Goal: Transaction & Acquisition: Book appointment/travel/reservation

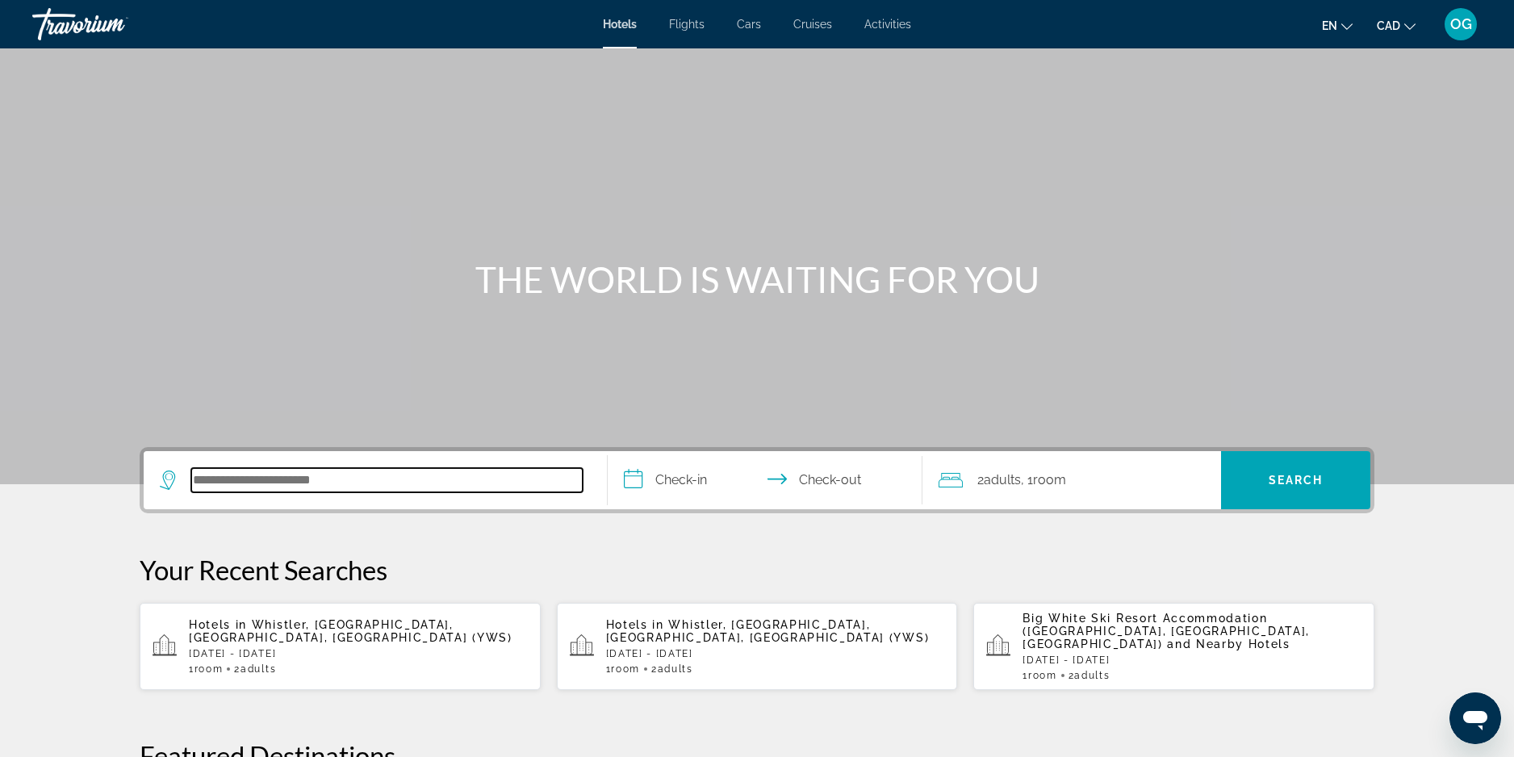
click at [345, 478] on input "Search hotel destination" at bounding box center [386, 480] width 391 height 24
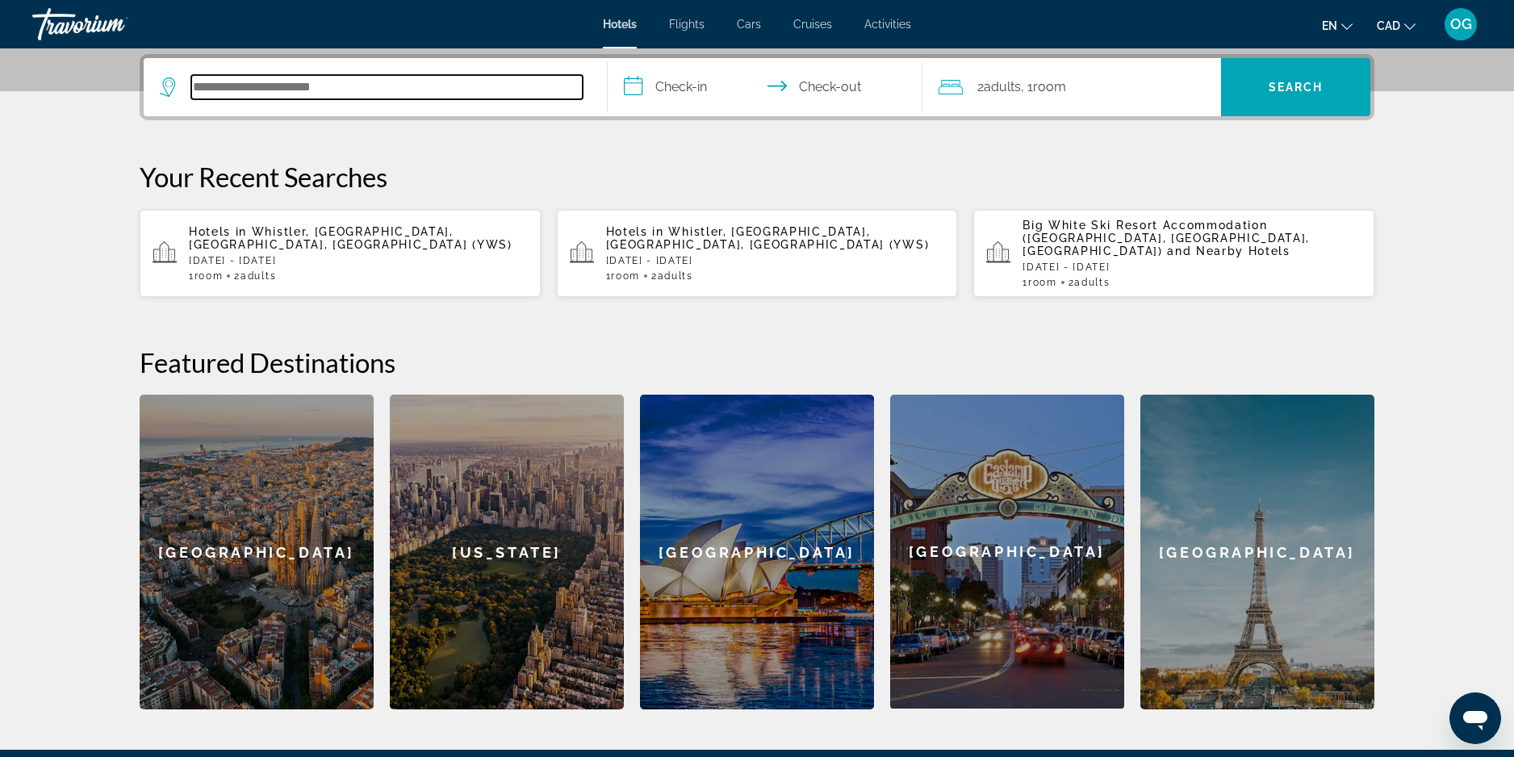
scroll to position [395, 0]
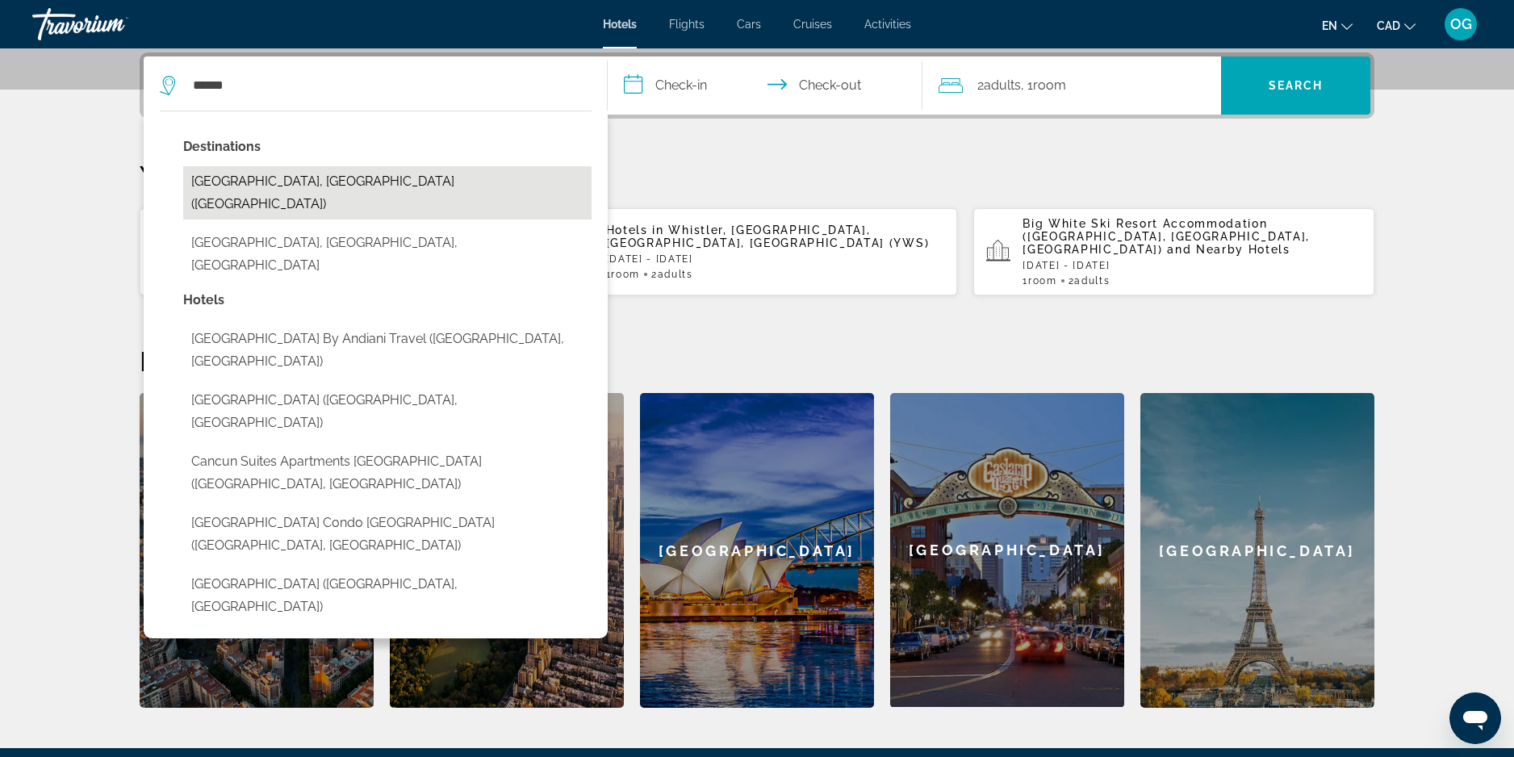
click at [265, 187] on button "[GEOGRAPHIC_DATA], [GEOGRAPHIC_DATA] ([GEOGRAPHIC_DATA])" at bounding box center [387, 192] width 408 height 53
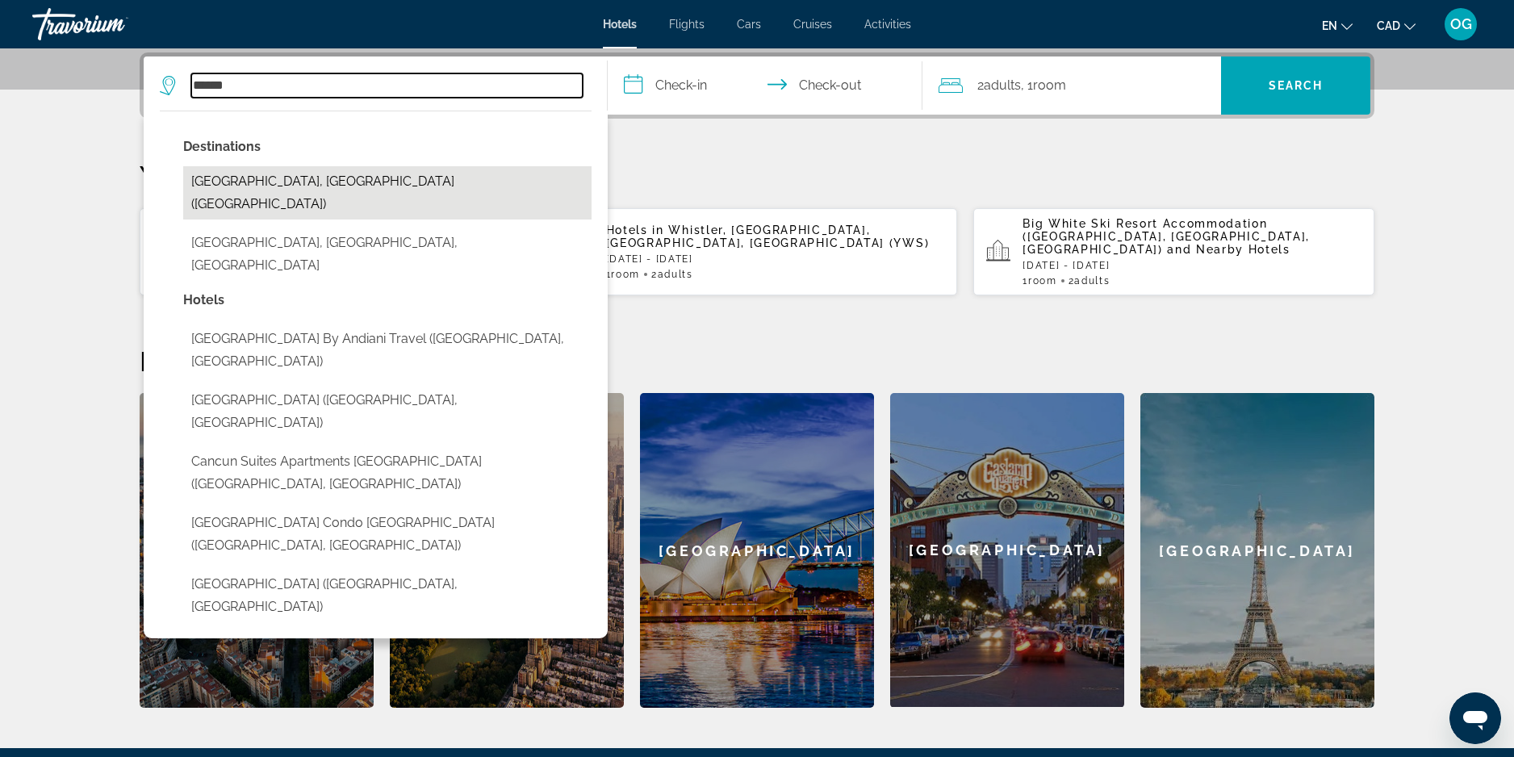
type input "**********"
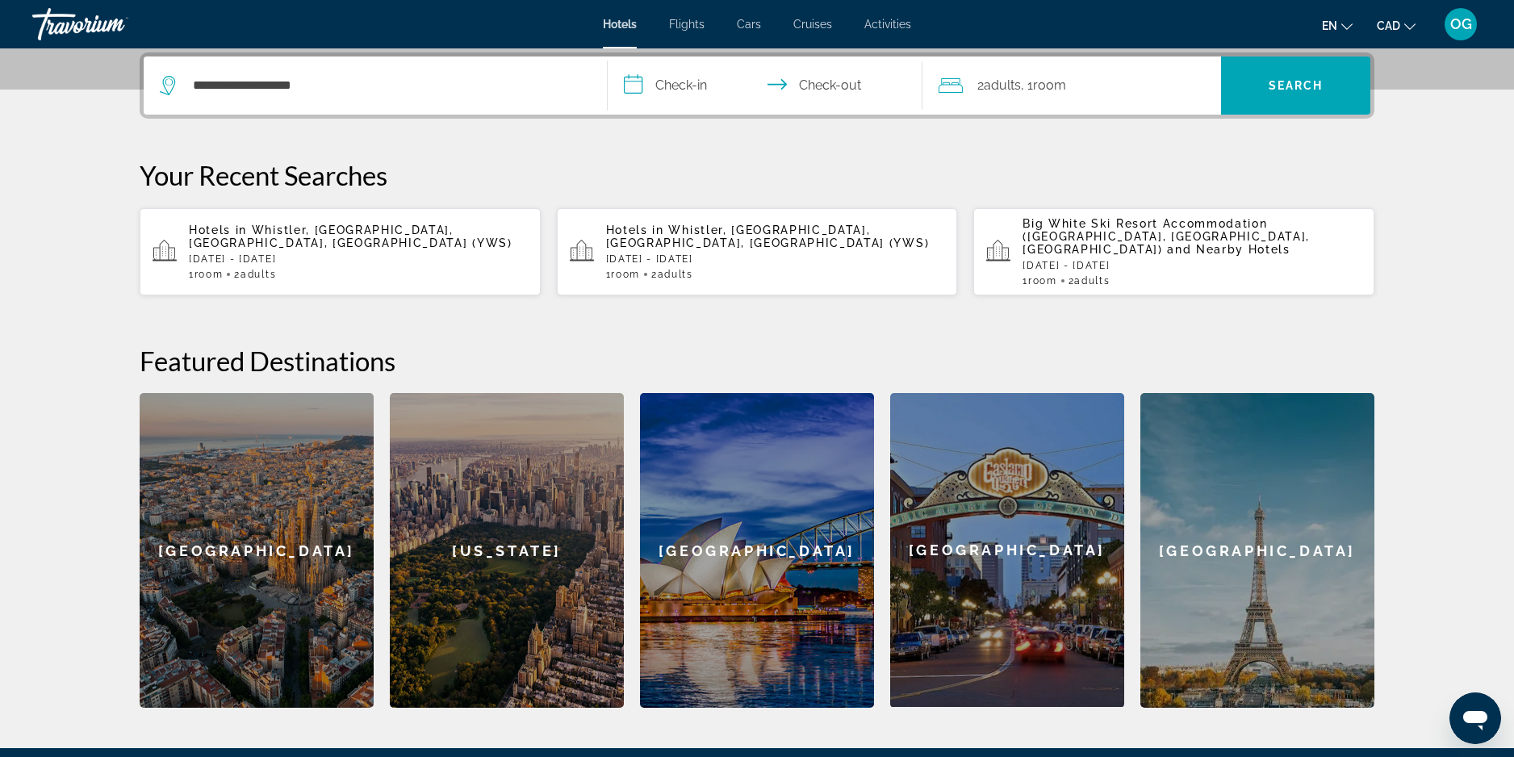
click at [663, 98] on input "**********" at bounding box center [768, 87] width 321 height 63
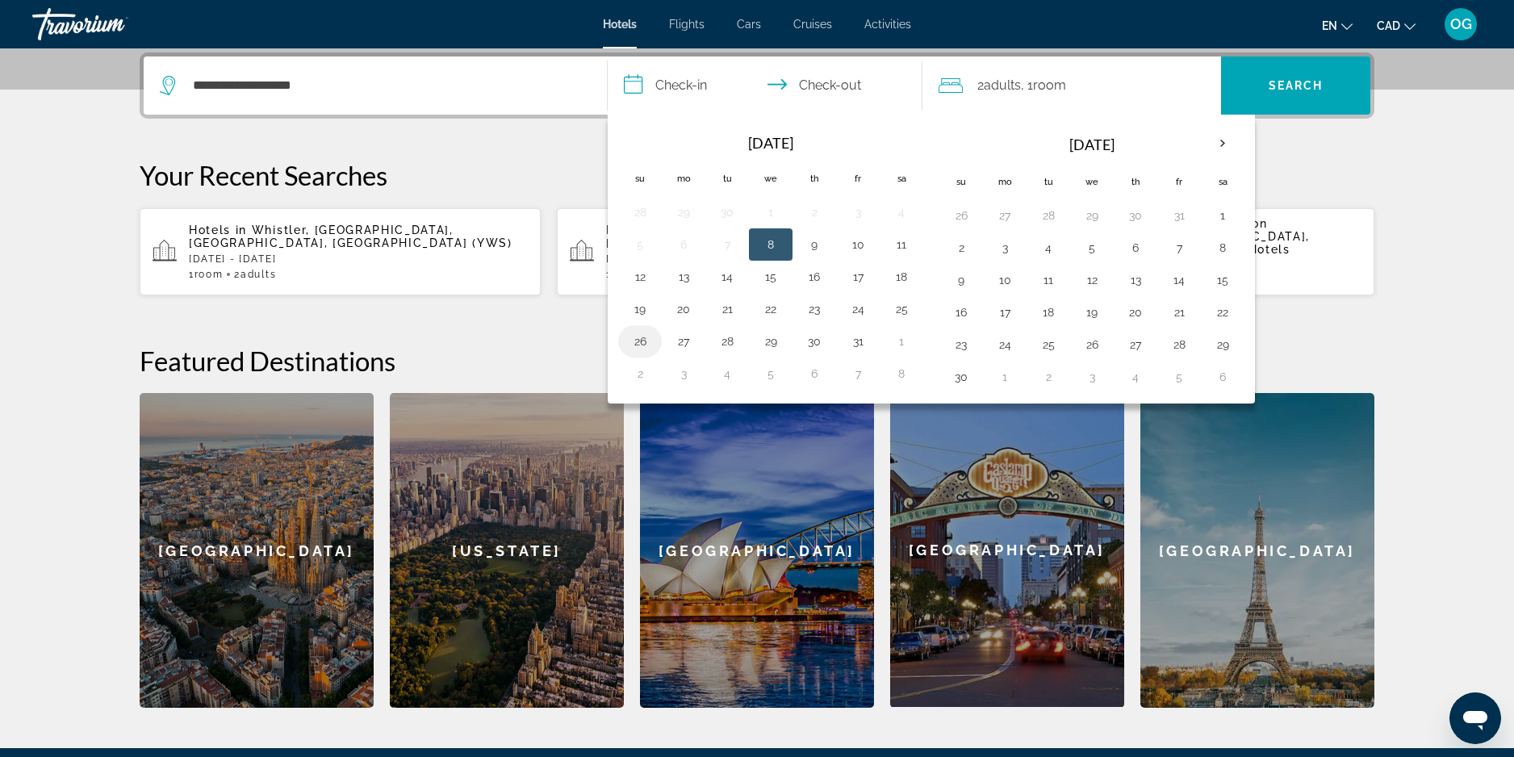
click at [642, 341] on button "26" at bounding box center [640, 341] width 26 height 23
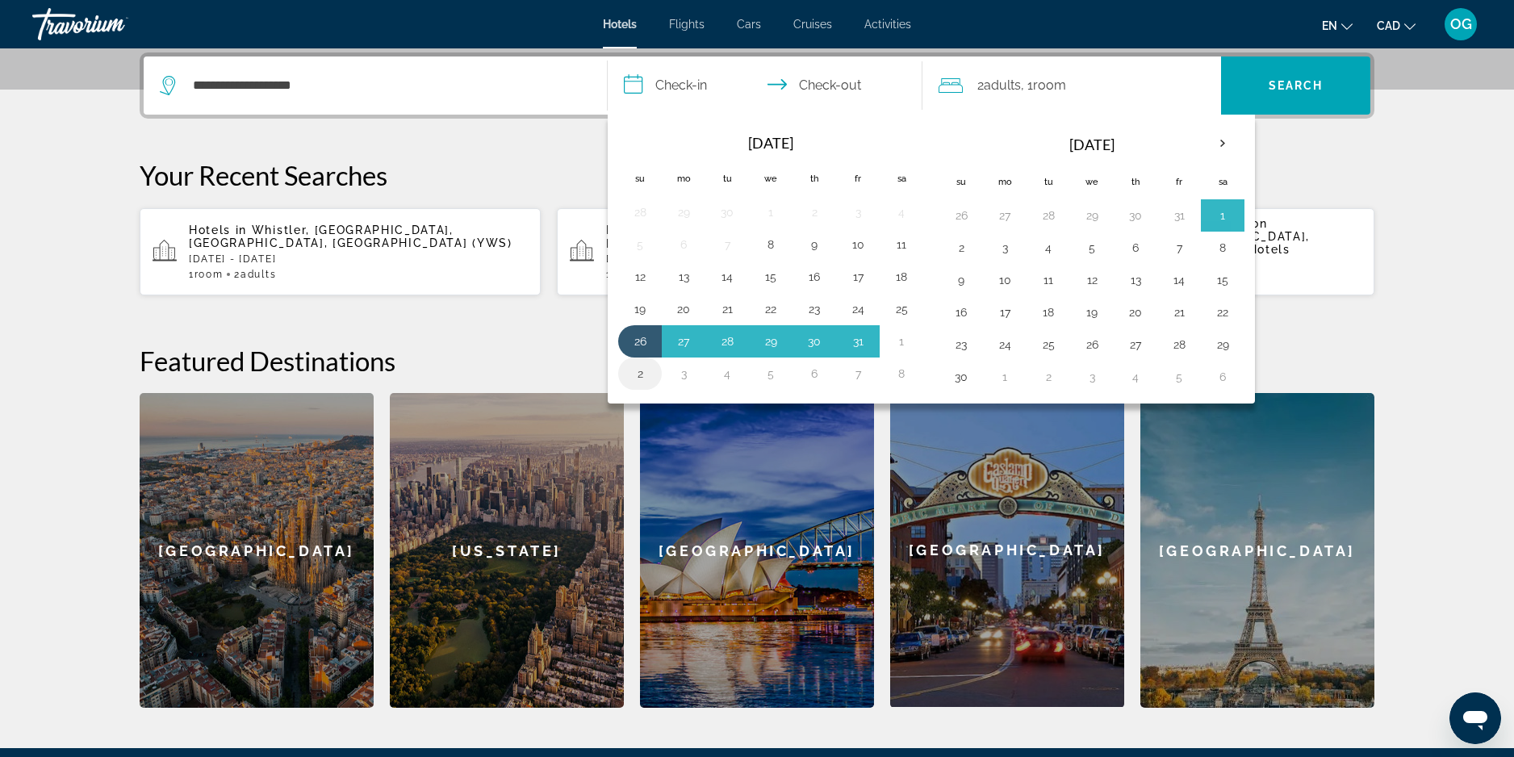
click at [645, 373] on button "2" at bounding box center [640, 373] width 26 height 23
type input "**********"
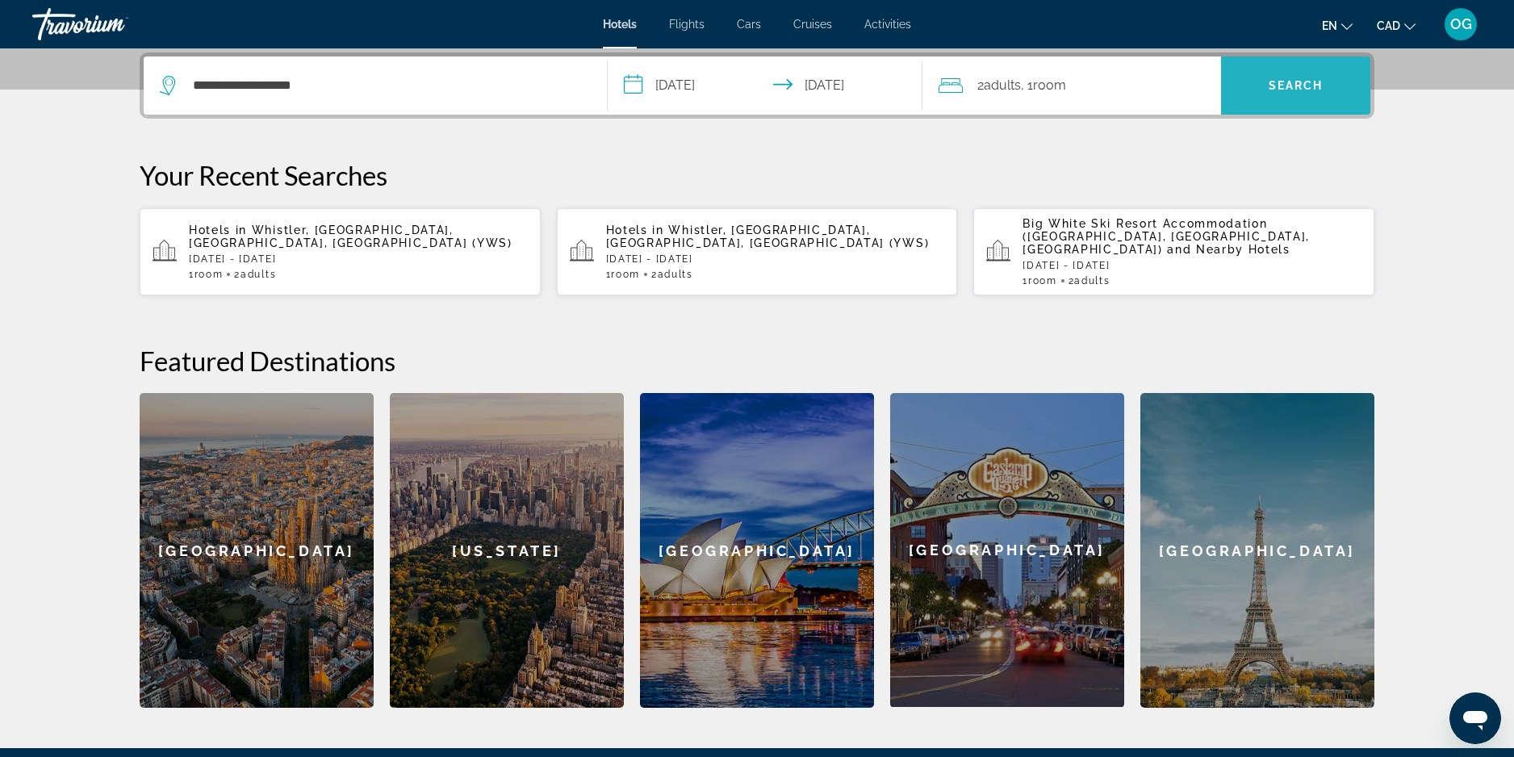
click at [1271, 92] on span "Search" at bounding box center [1295, 85] width 149 height 39
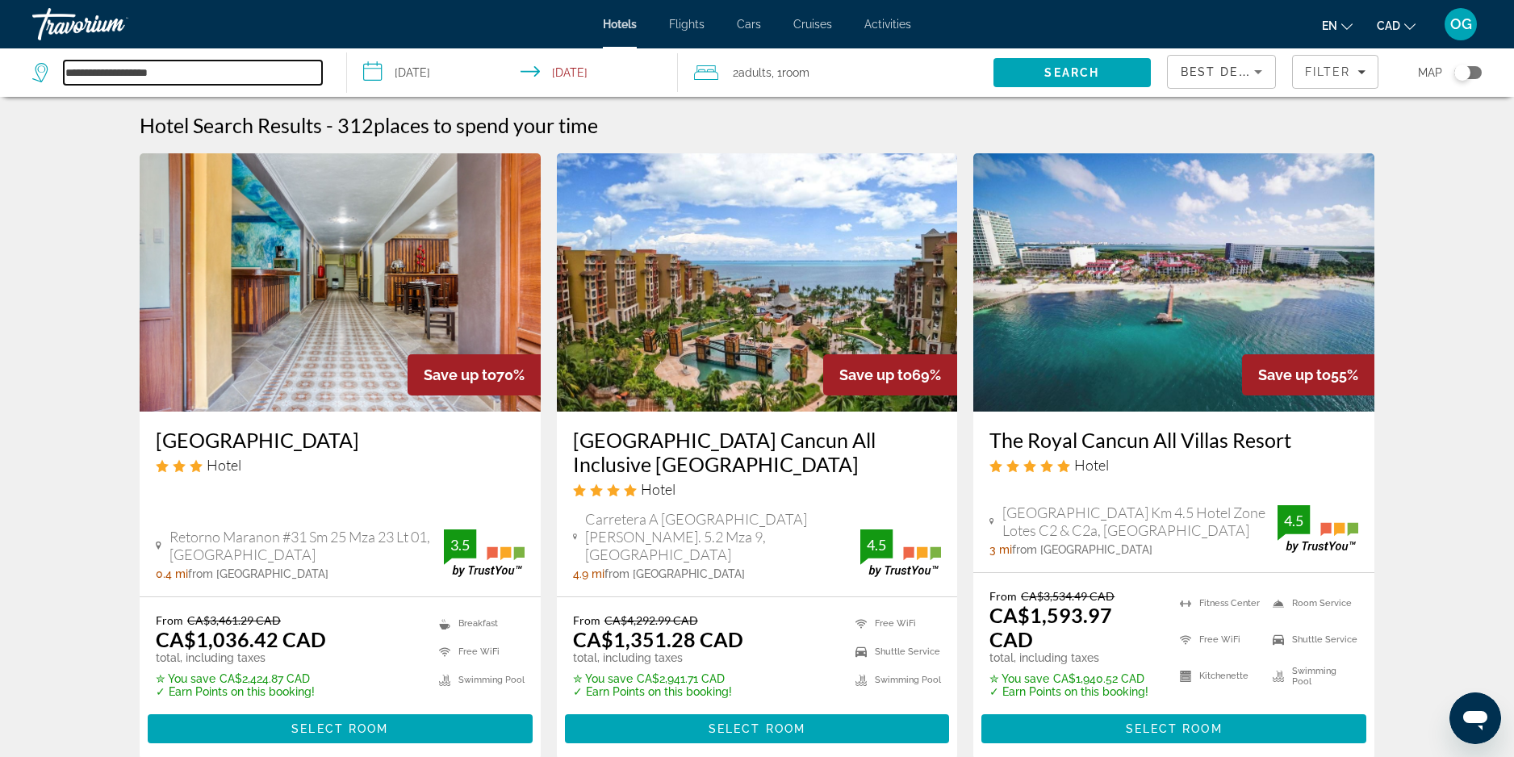
click at [197, 73] on input "**********" at bounding box center [193, 73] width 258 height 24
drag, startPoint x: 197, startPoint y: 73, endPoint x: 8, endPoint y: 94, distance: 189.9
click at [8, 94] on app-destination-search "**********" at bounding box center [173, 72] width 347 height 48
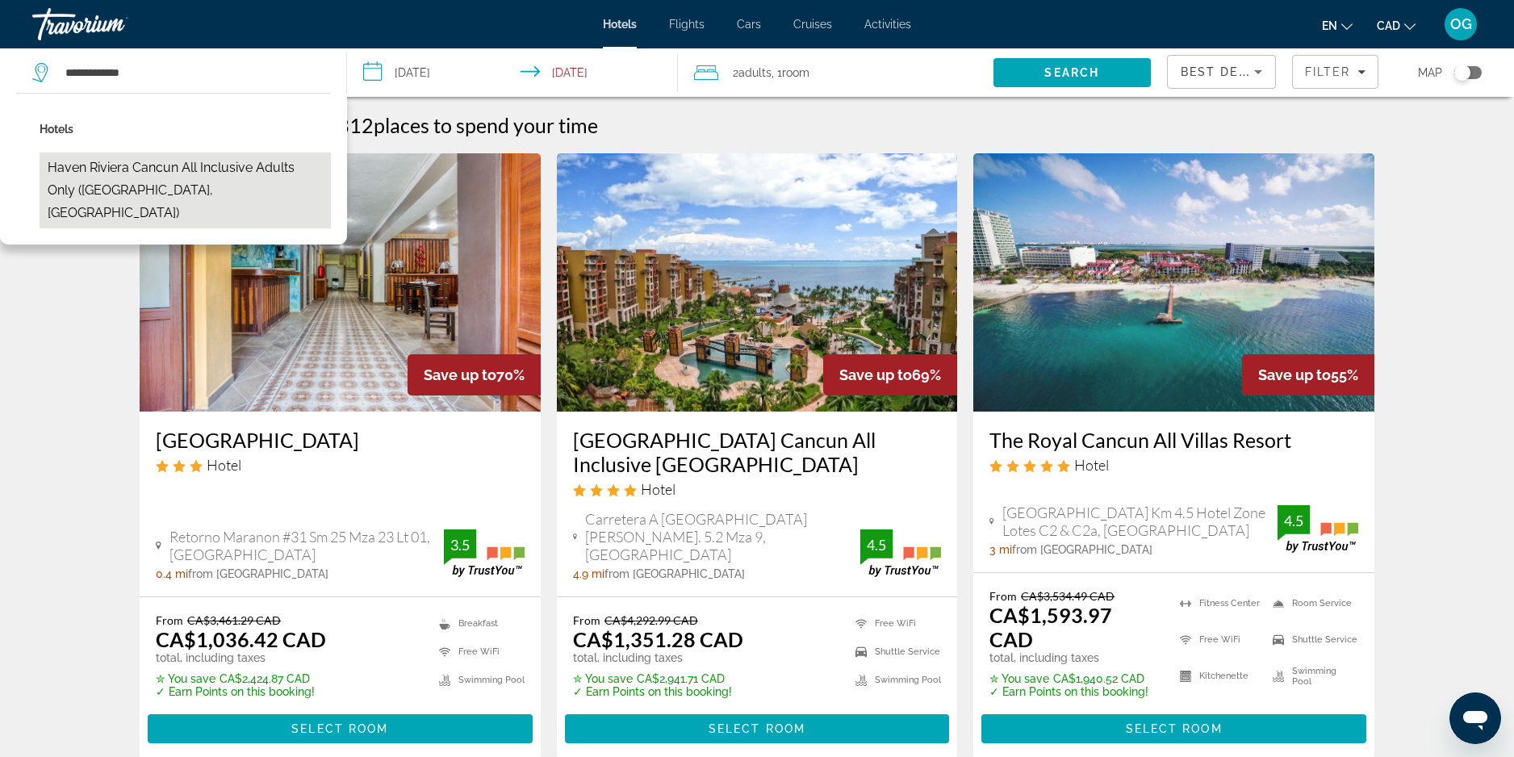
click at [218, 175] on button "Haven Riviera Cancun All Inclusive Adults Only ([GEOGRAPHIC_DATA], [GEOGRAPHIC_…" at bounding box center [185, 191] width 291 height 76
type input "**********"
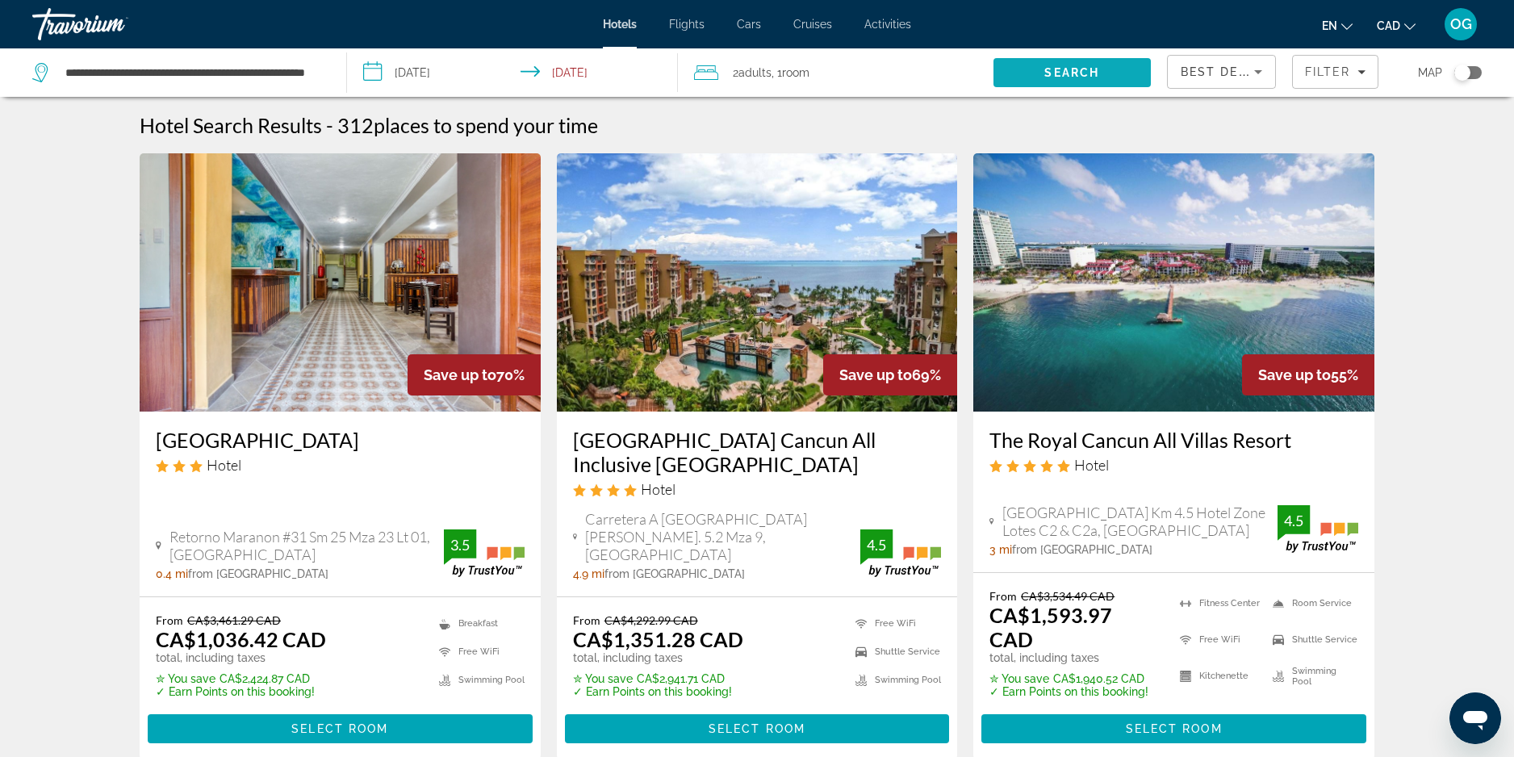
click at [1034, 81] on span "Search" at bounding box center [1071, 72] width 157 height 39
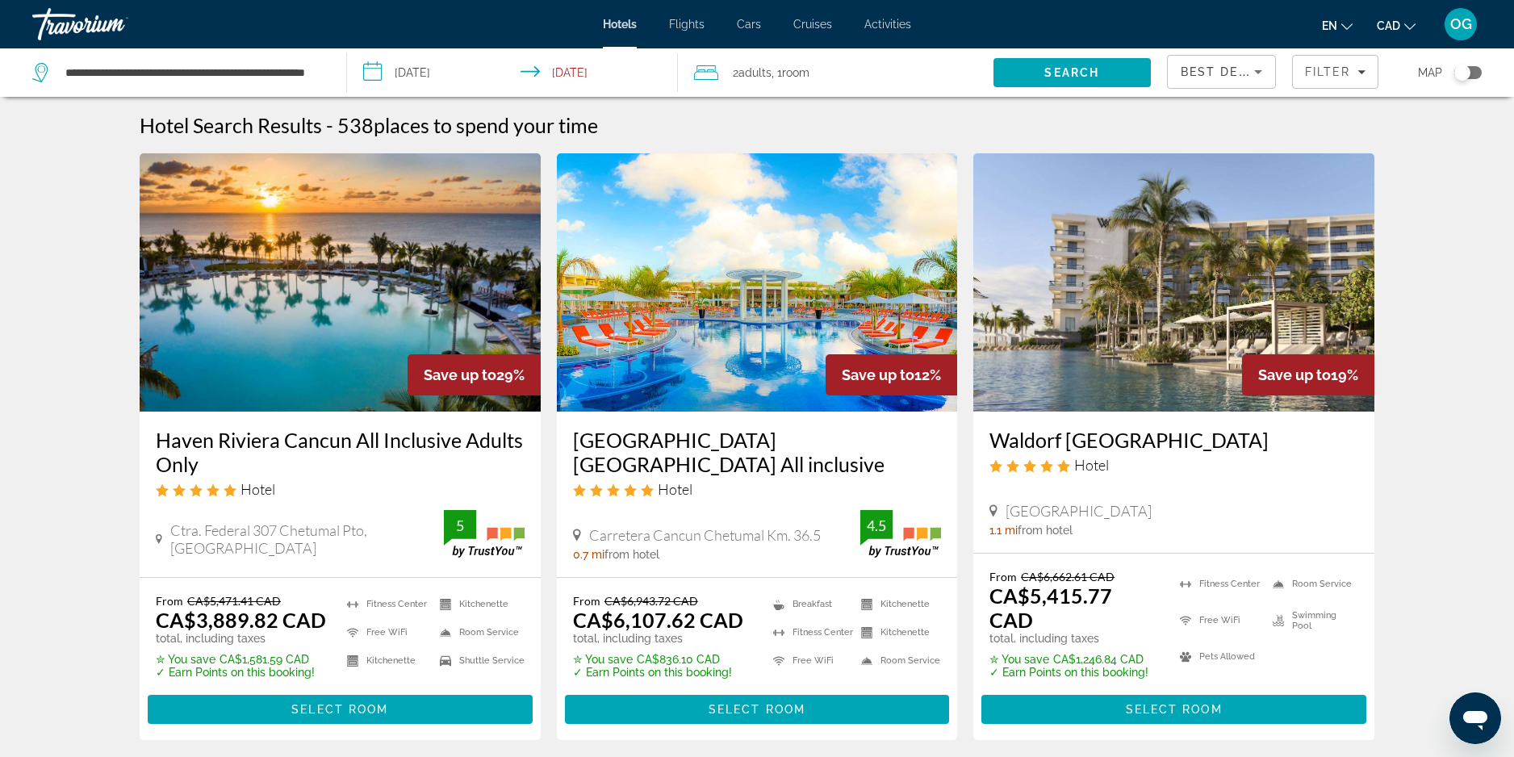
click at [400, 242] on img "Main content" at bounding box center [340, 282] width 401 height 258
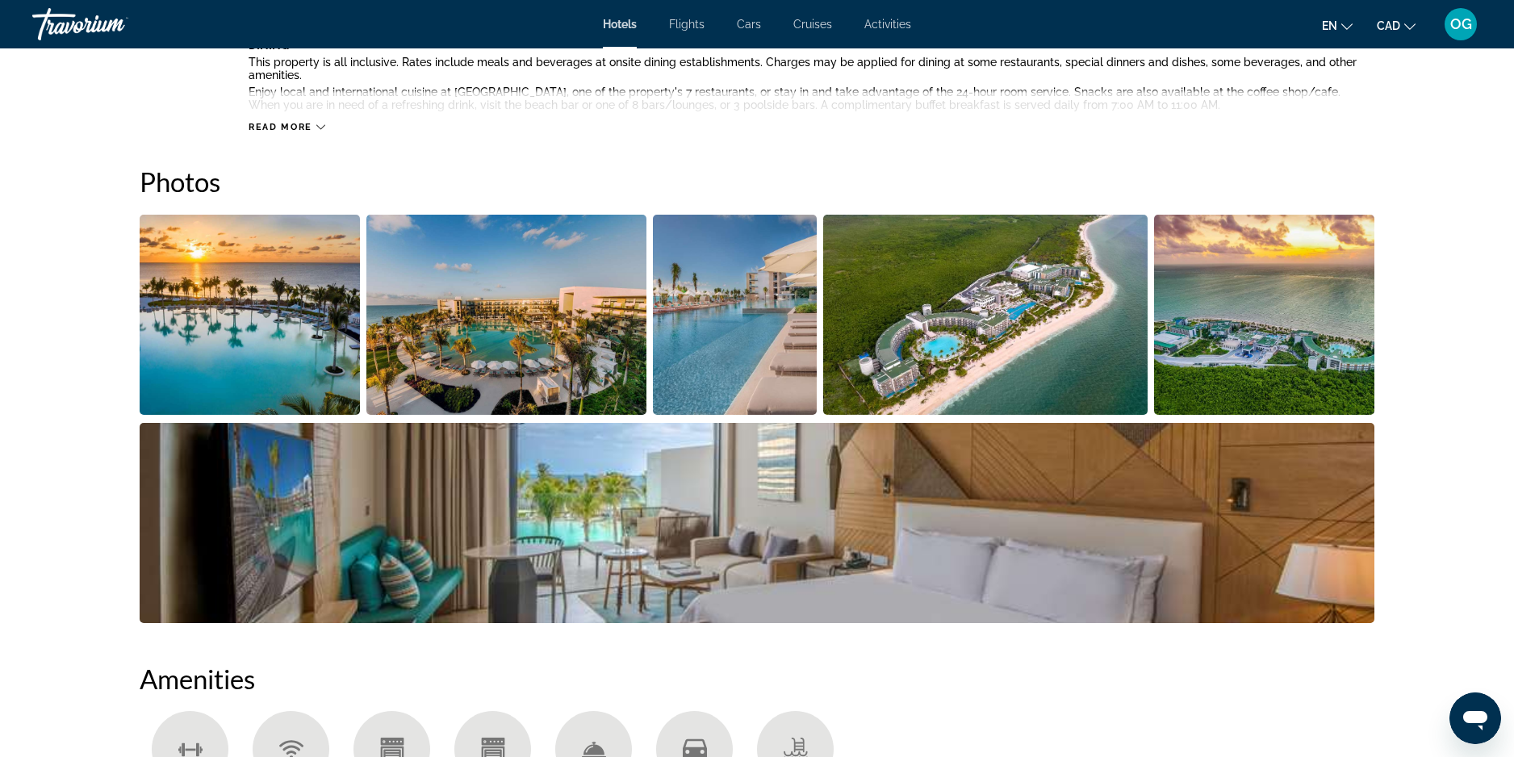
scroll to position [726, 0]
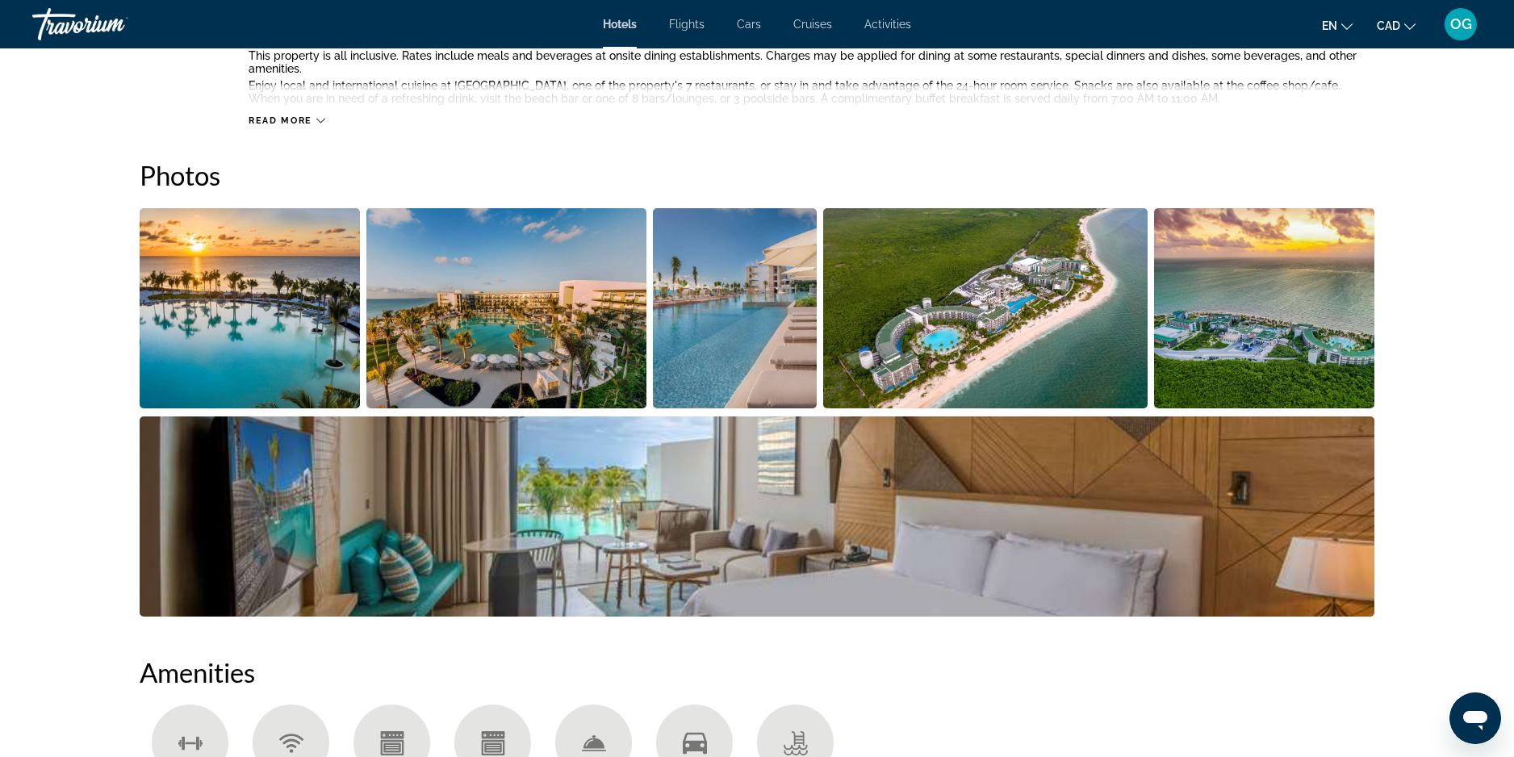
click at [307, 334] on img "Open full-screen image slider" at bounding box center [250, 308] width 220 height 200
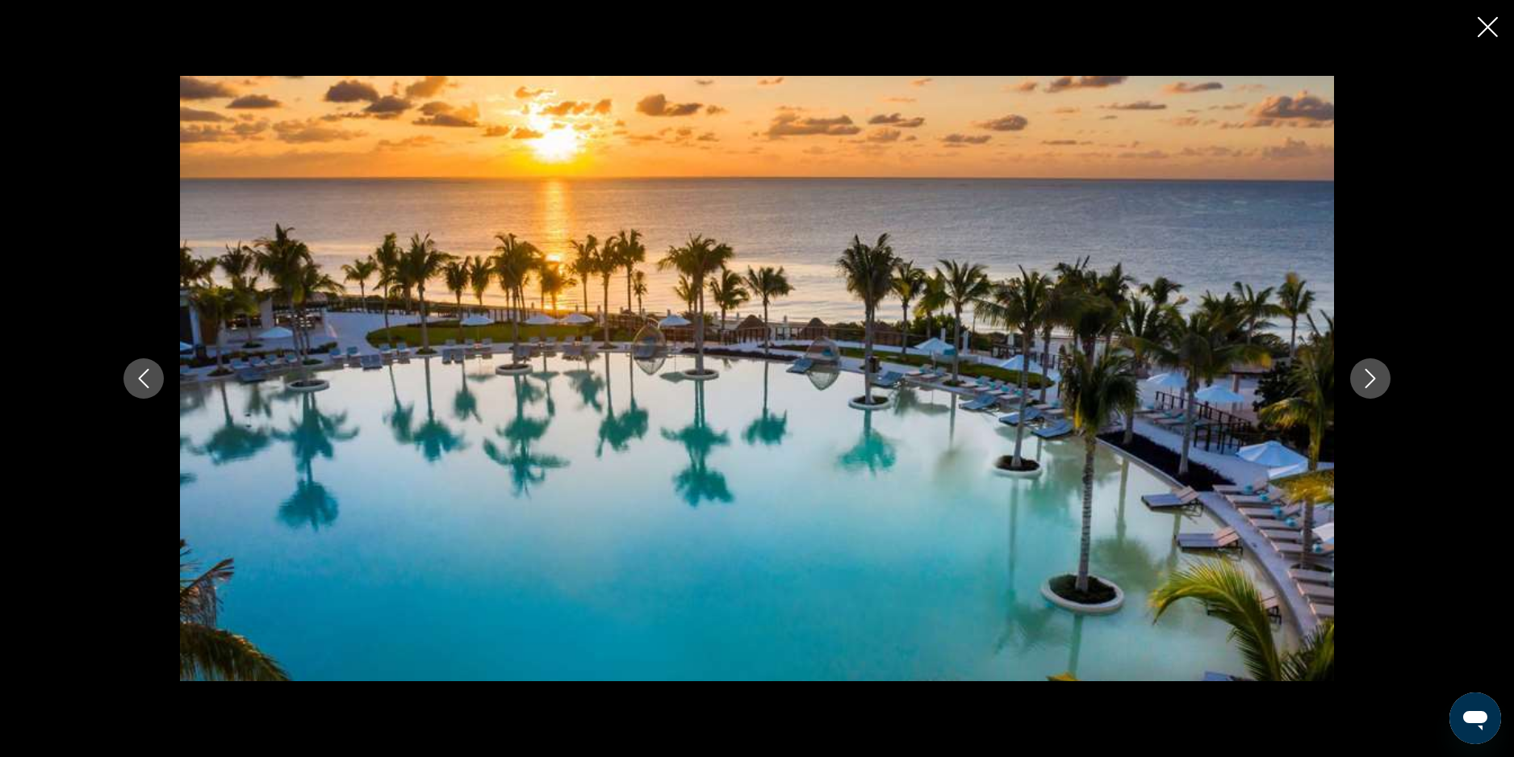
click at [1373, 387] on icon "Next image" at bounding box center [1370, 378] width 19 height 19
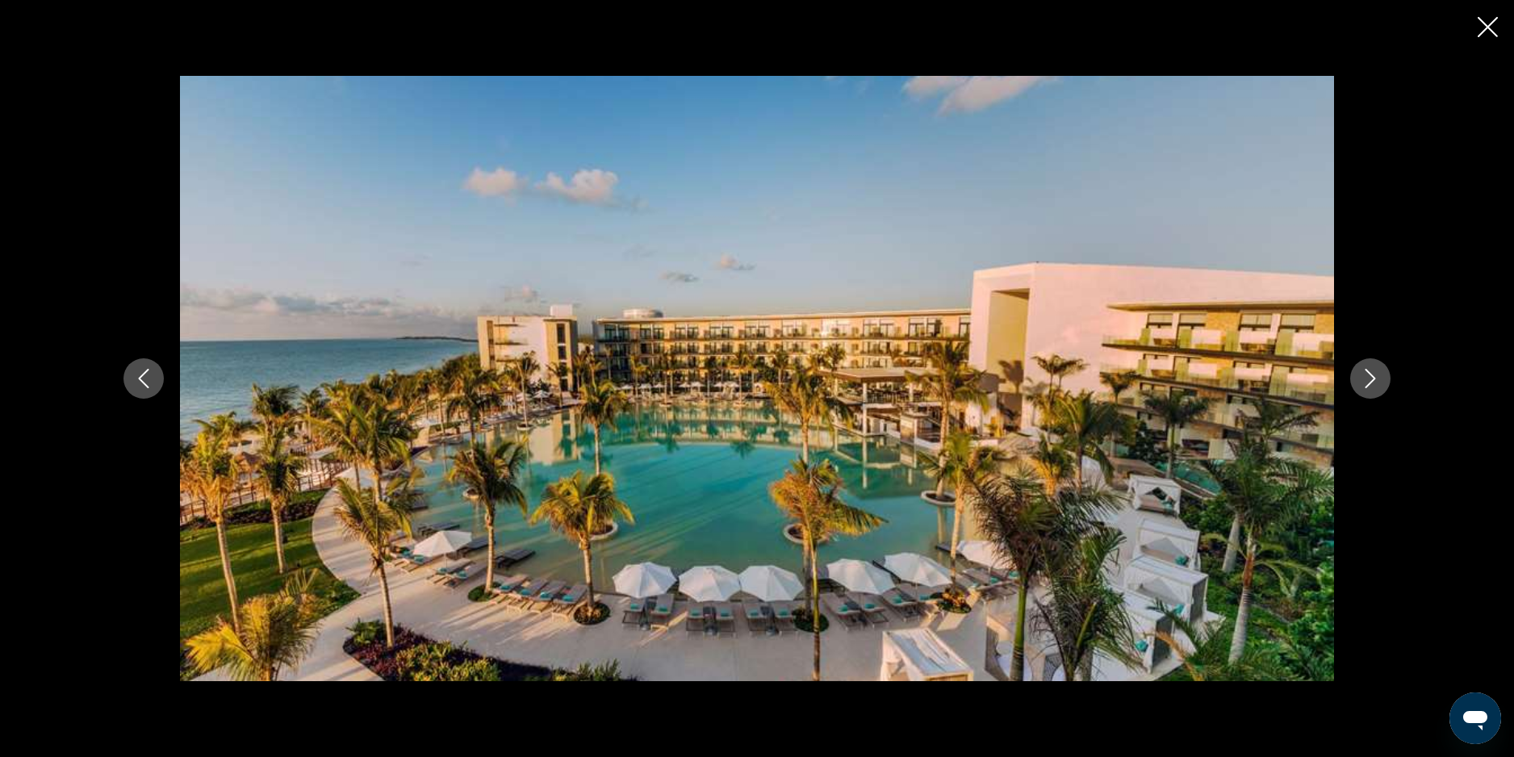
click at [1373, 387] on icon "Next image" at bounding box center [1370, 378] width 19 height 19
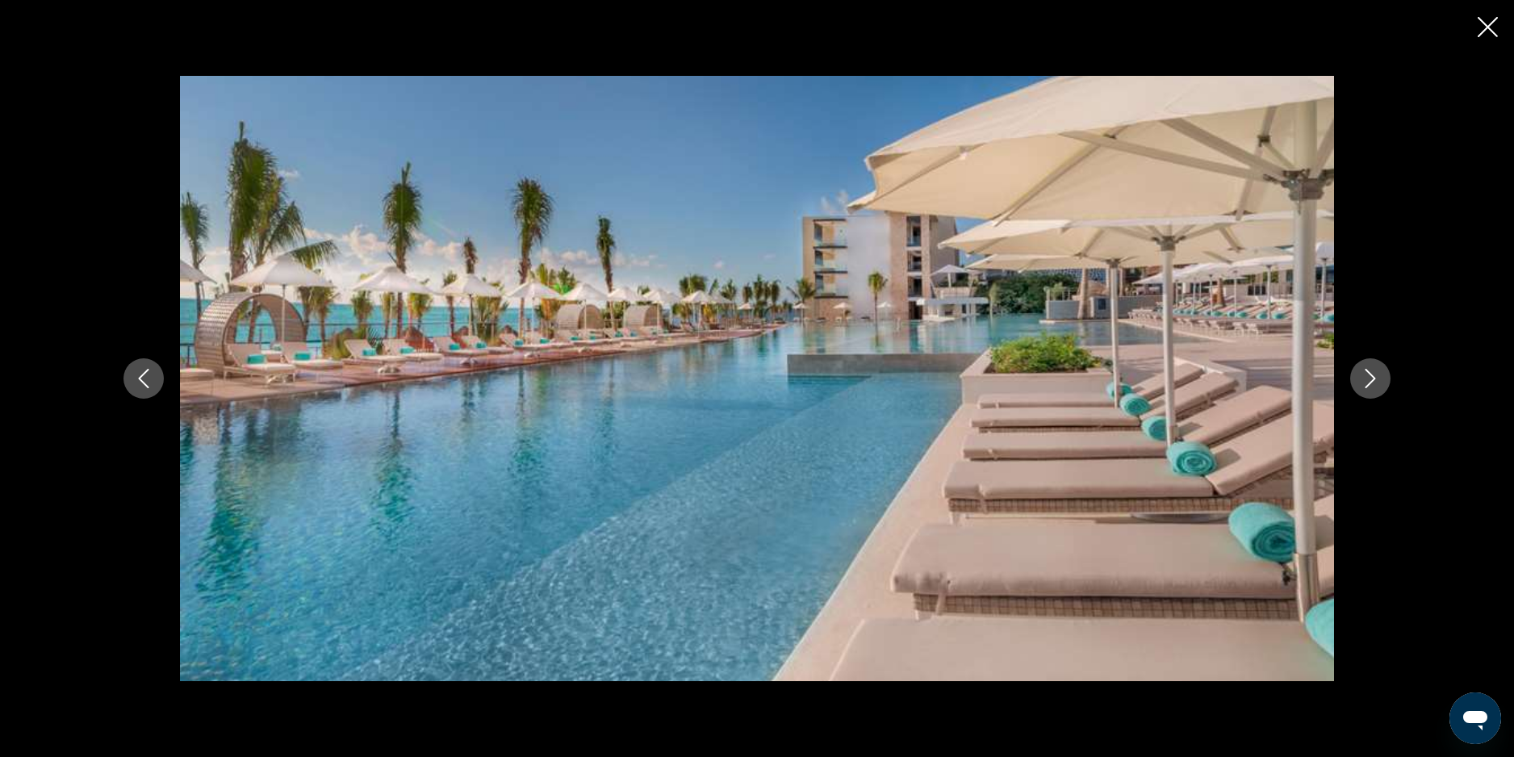
click at [1373, 387] on icon "Next image" at bounding box center [1370, 378] width 19 height 19
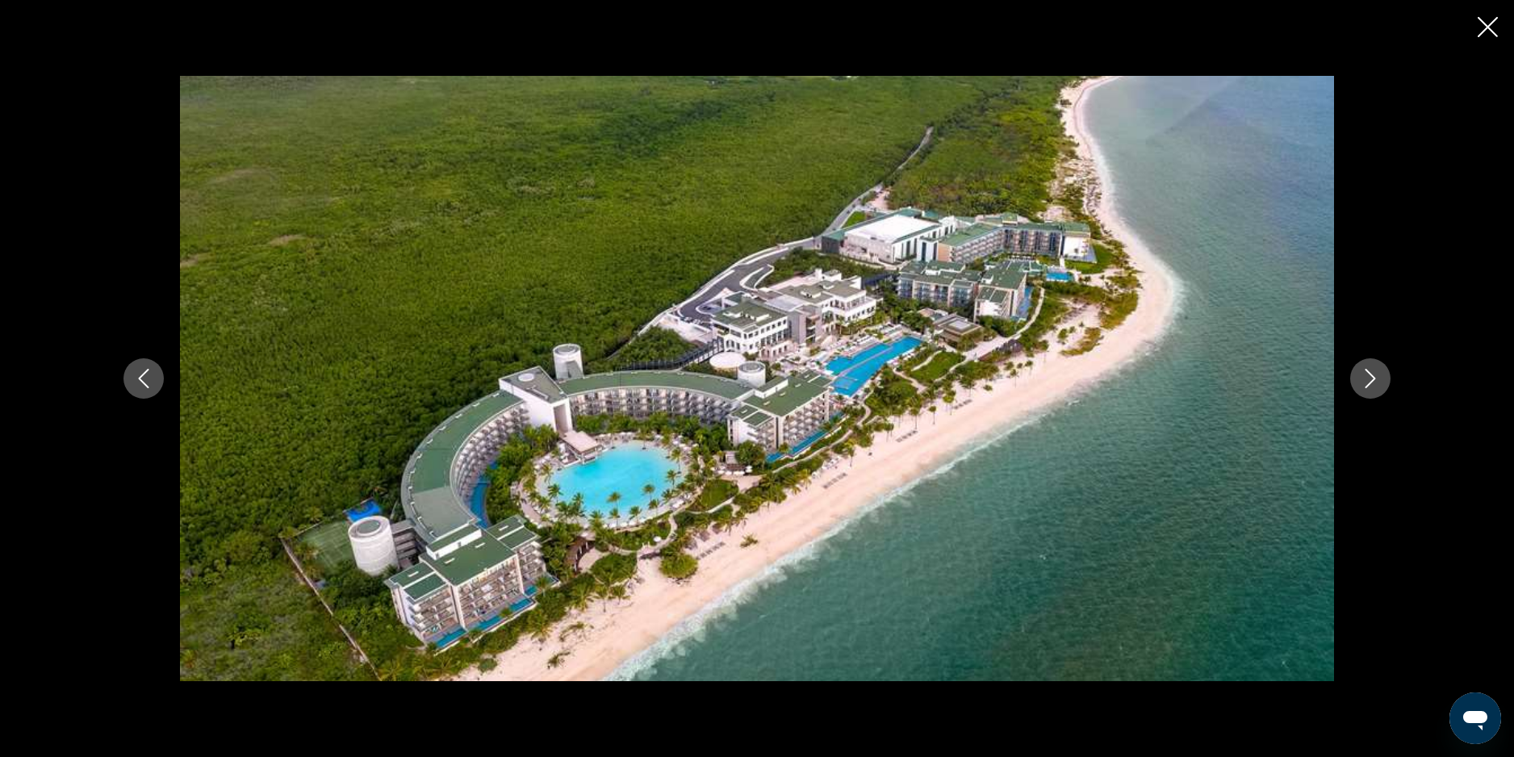
click at [1372, 382] on icon "Next image" at bounding box center [1370, 378] width 19 height 19
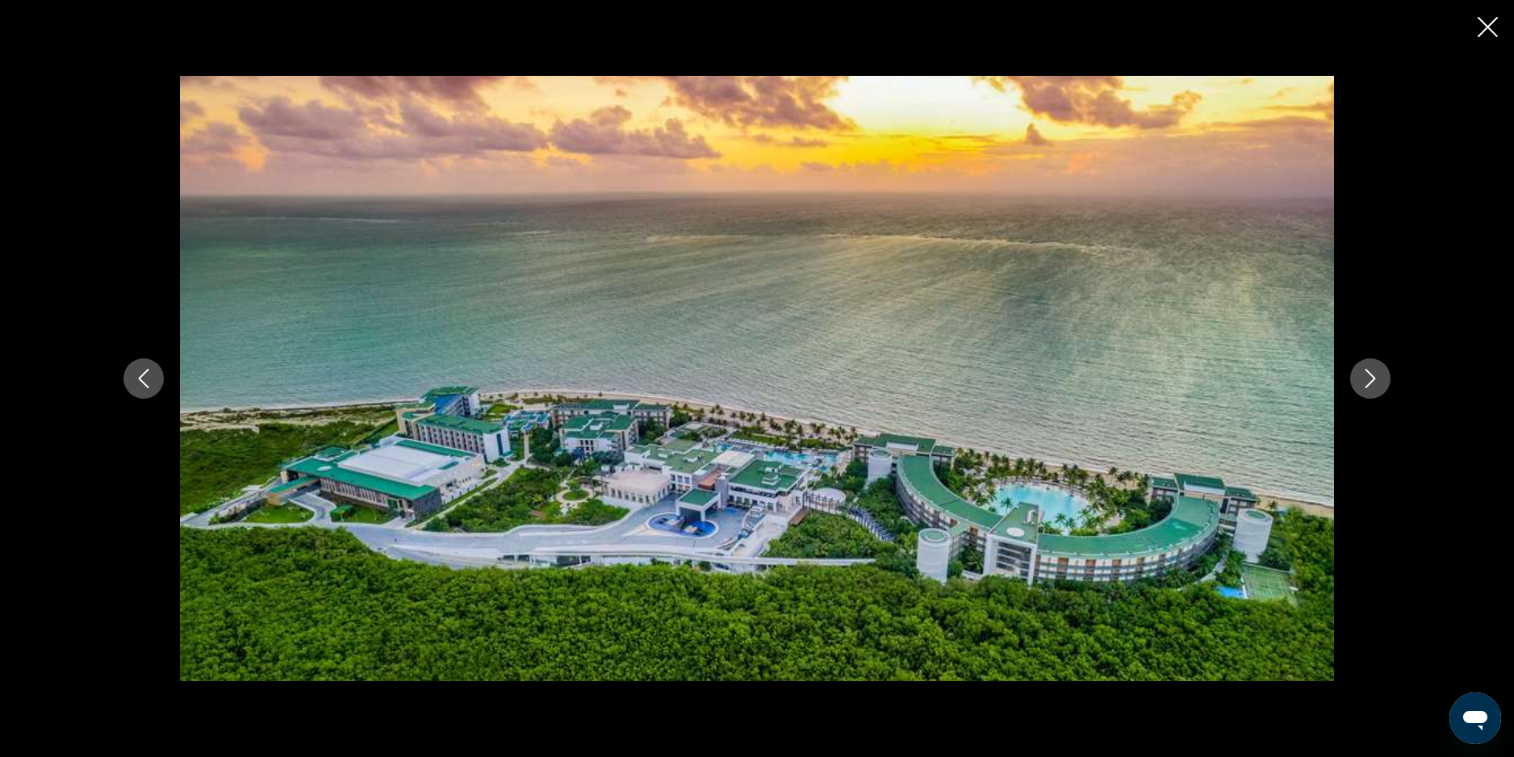
click at [1372, 382] on icon "Next image" at bounding box center [1370, 378] width 19 height 19
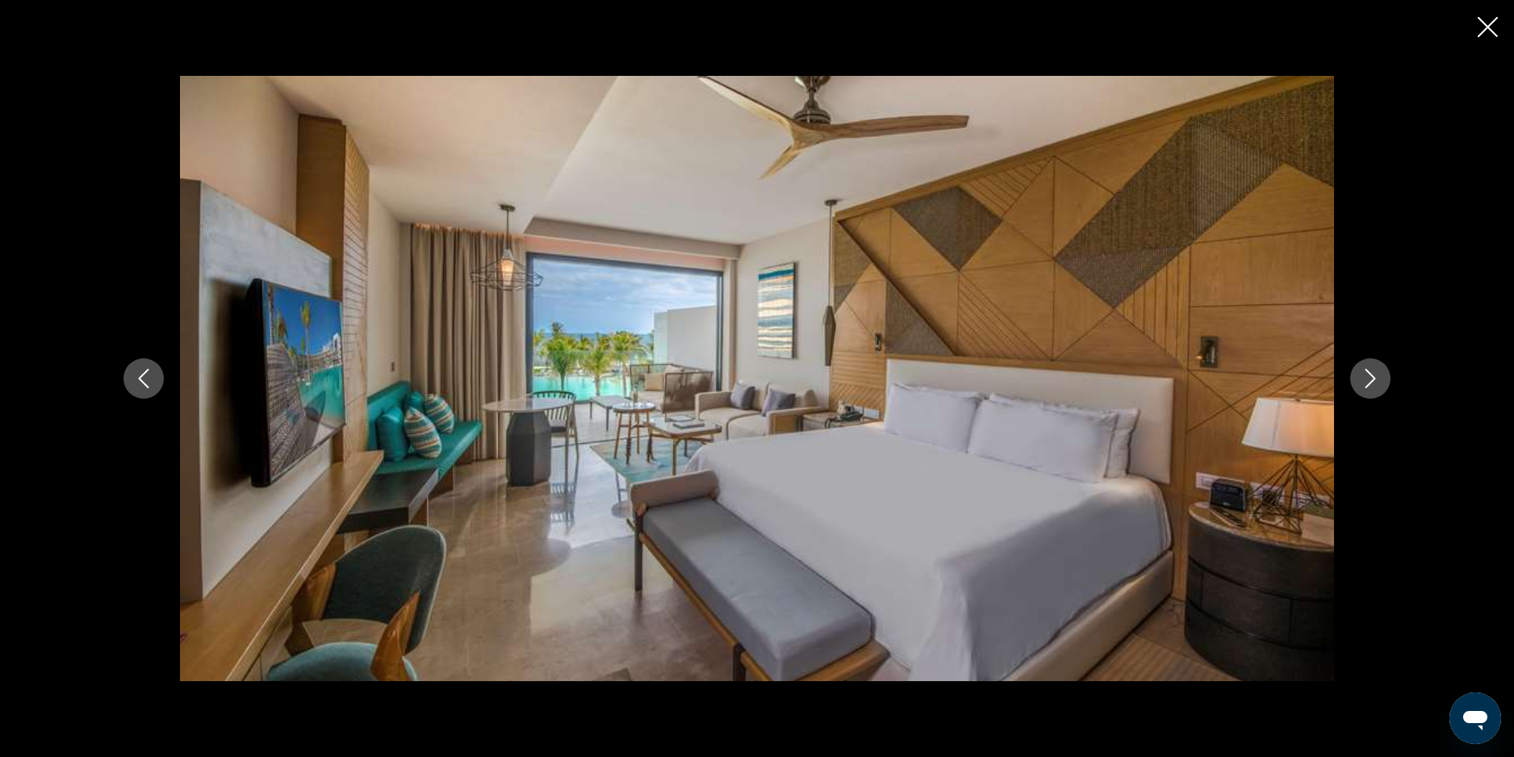
click at [1372, 382] on icon "Next image" at bounding box center [1370, 378] width 19 height 19
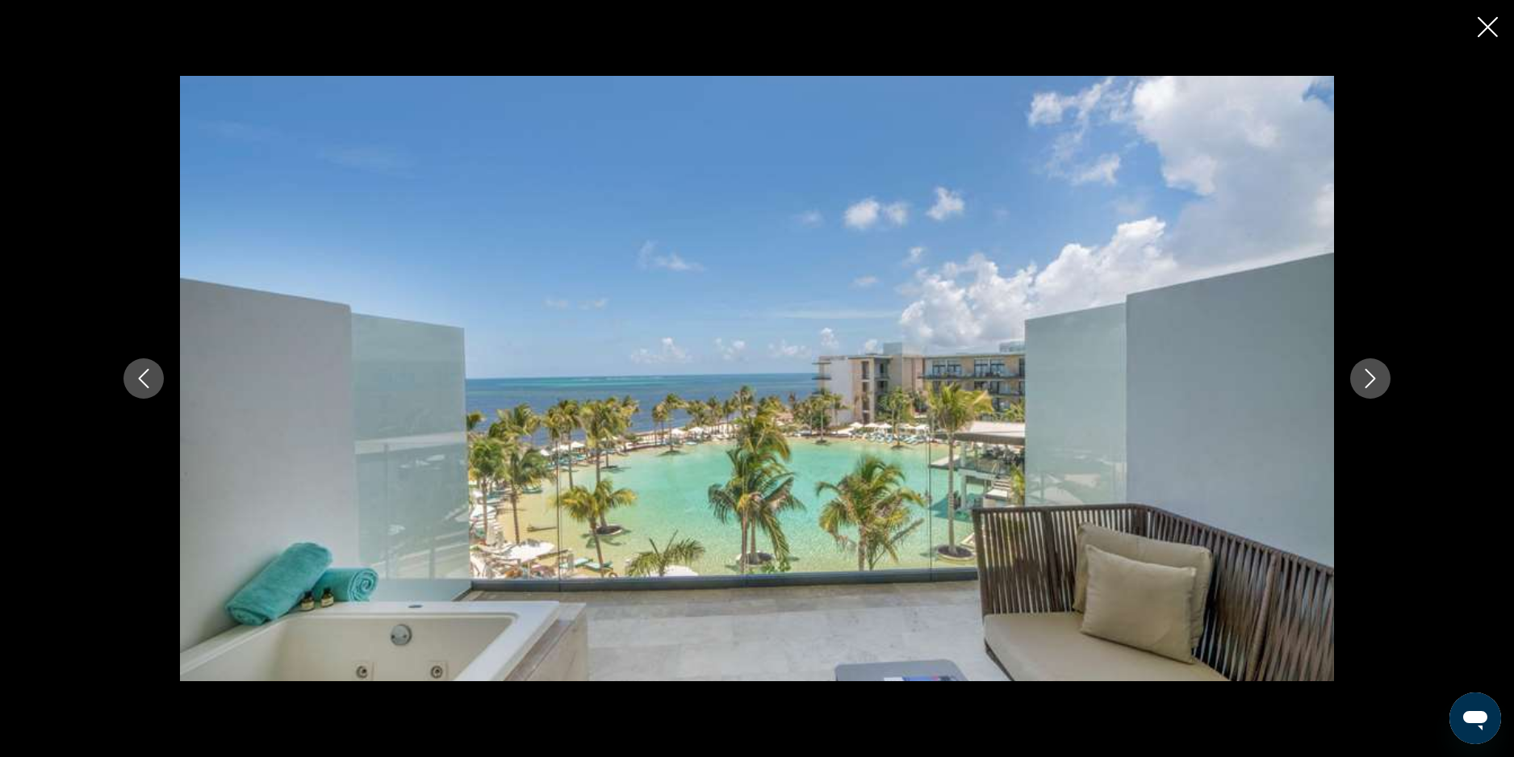
click at [1372, 382] on icon "Next image" at bounding box center [1370, 378] width 19 height 19
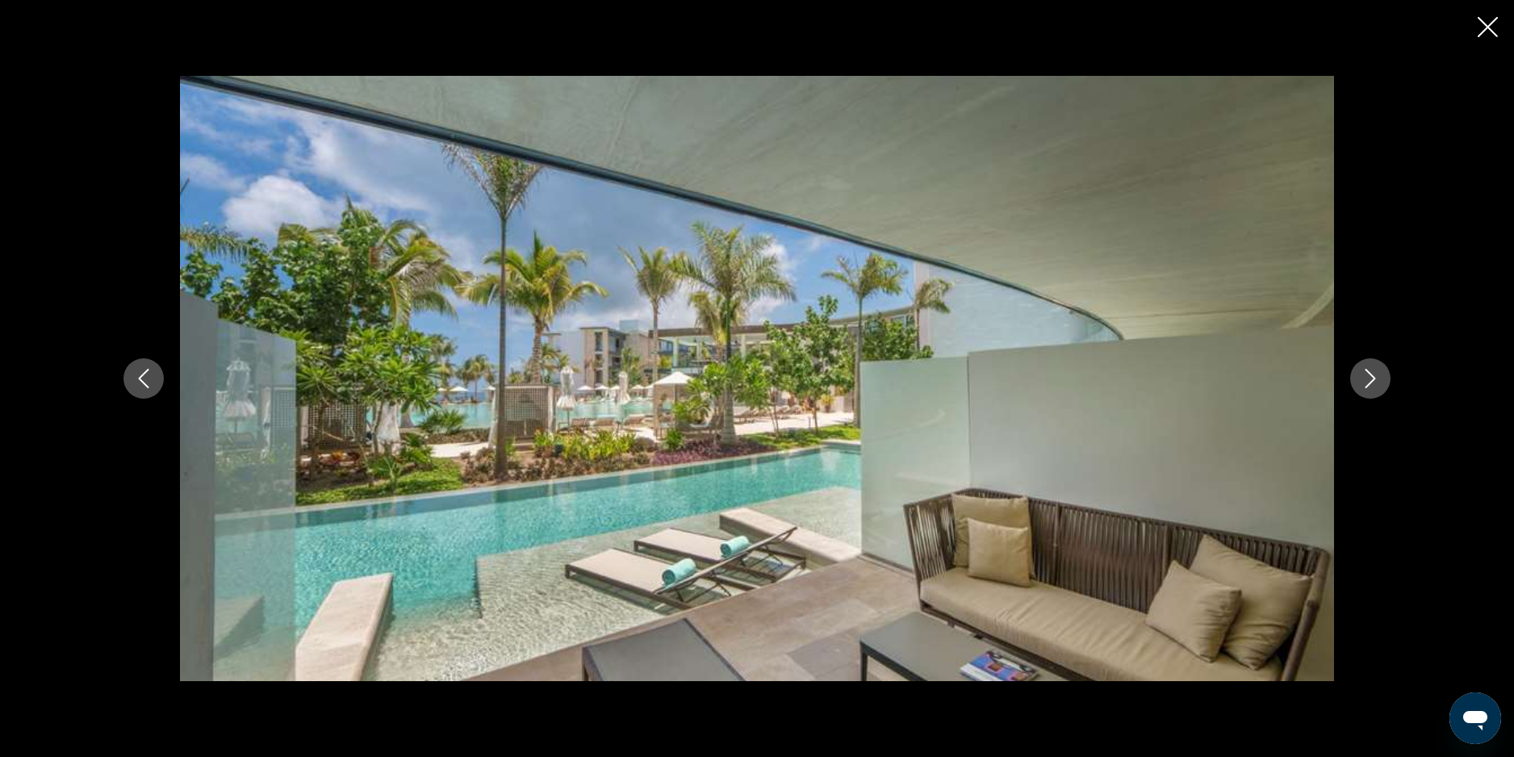
click at [1372, 382] on icon "Next image" at bounding box center [1370, 378] width 19 height 19
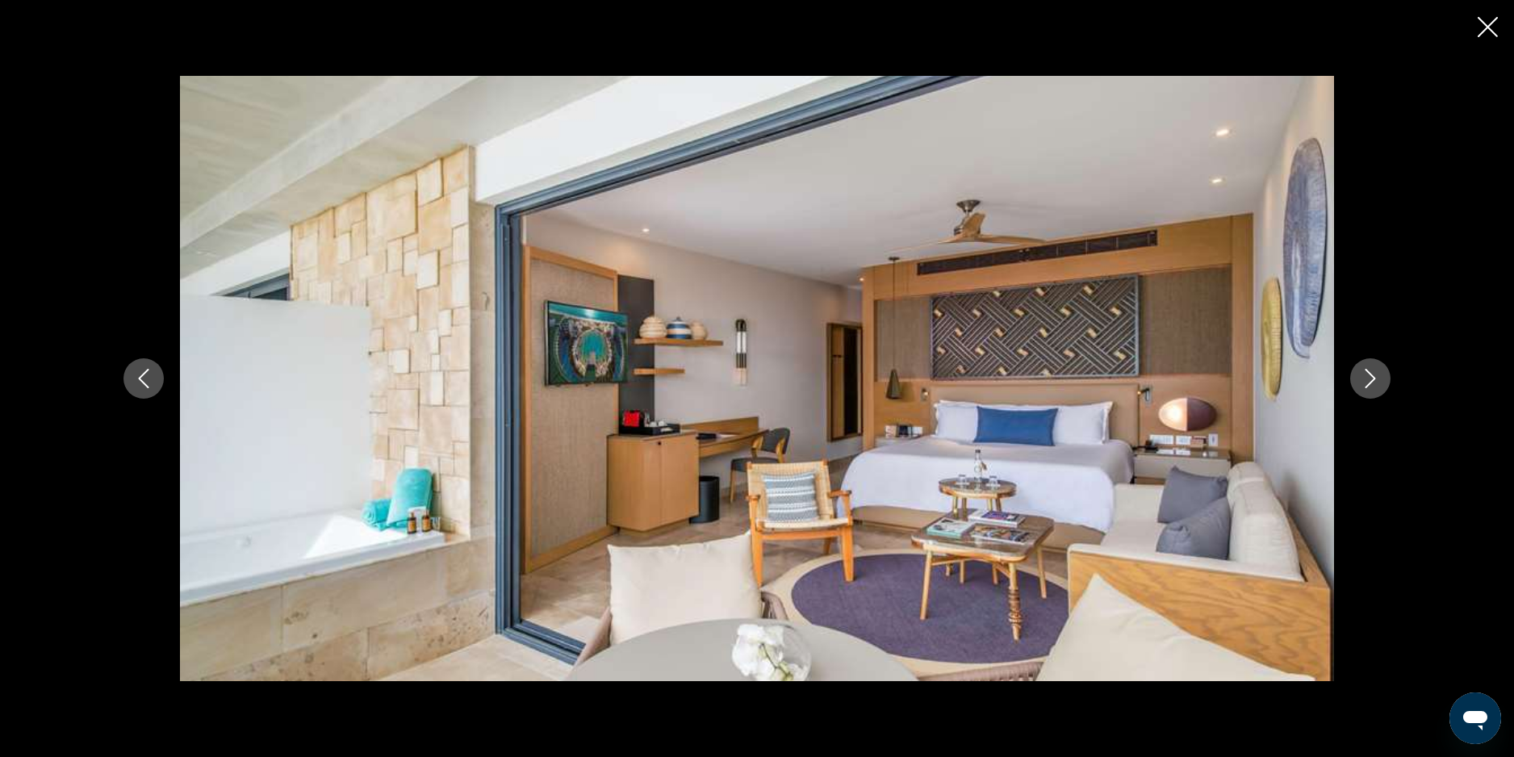
click at [1372, 382] on icon "Next image" at bounding box center [1370, 378] width 19 height 19
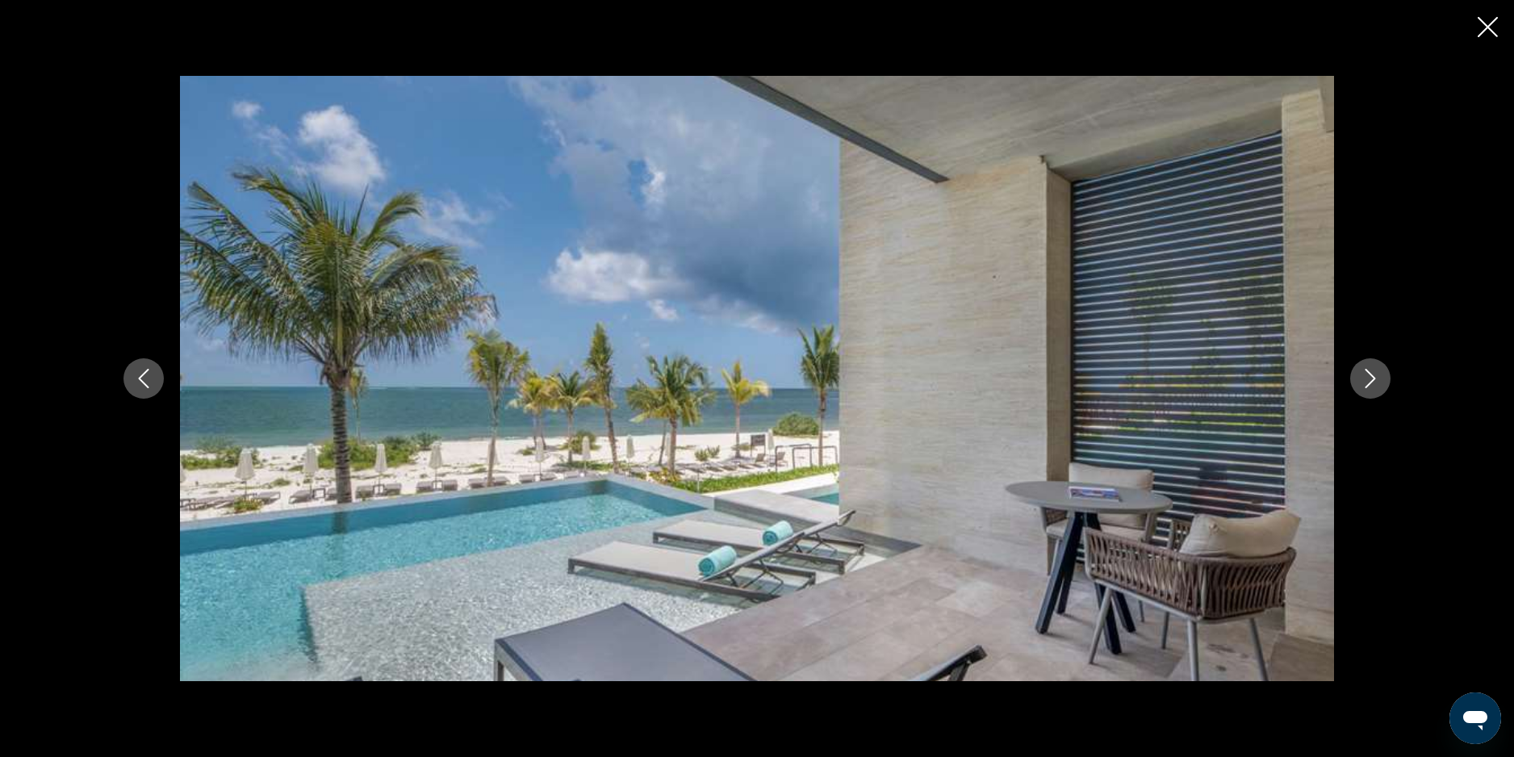
click at [1372, 382] on icon "Next image" at bounding box center [1370, 378] width 19 height 19
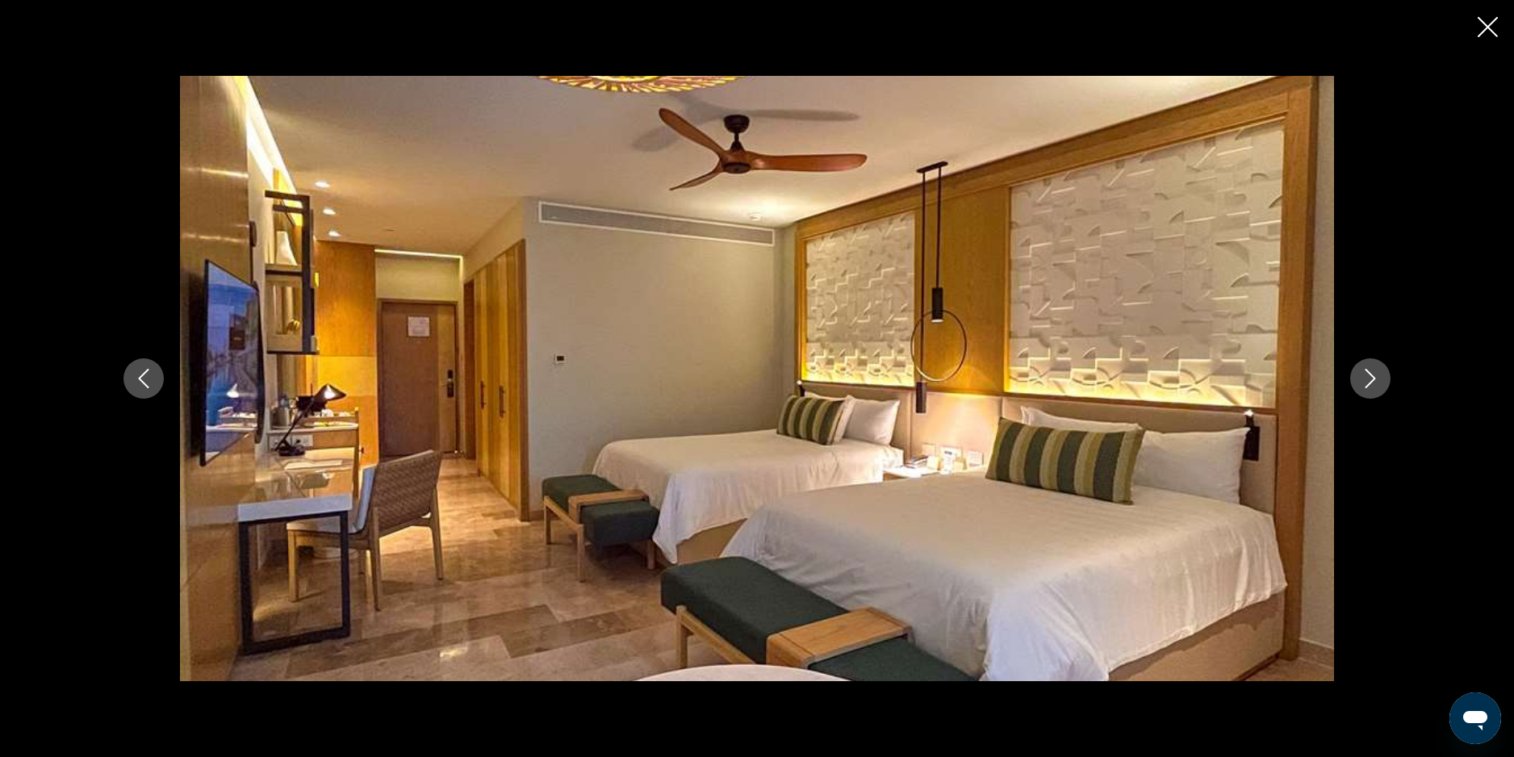
click at [1372, 382] on icon "Next image" at bounding box center [1370, 378] width 19 height 19
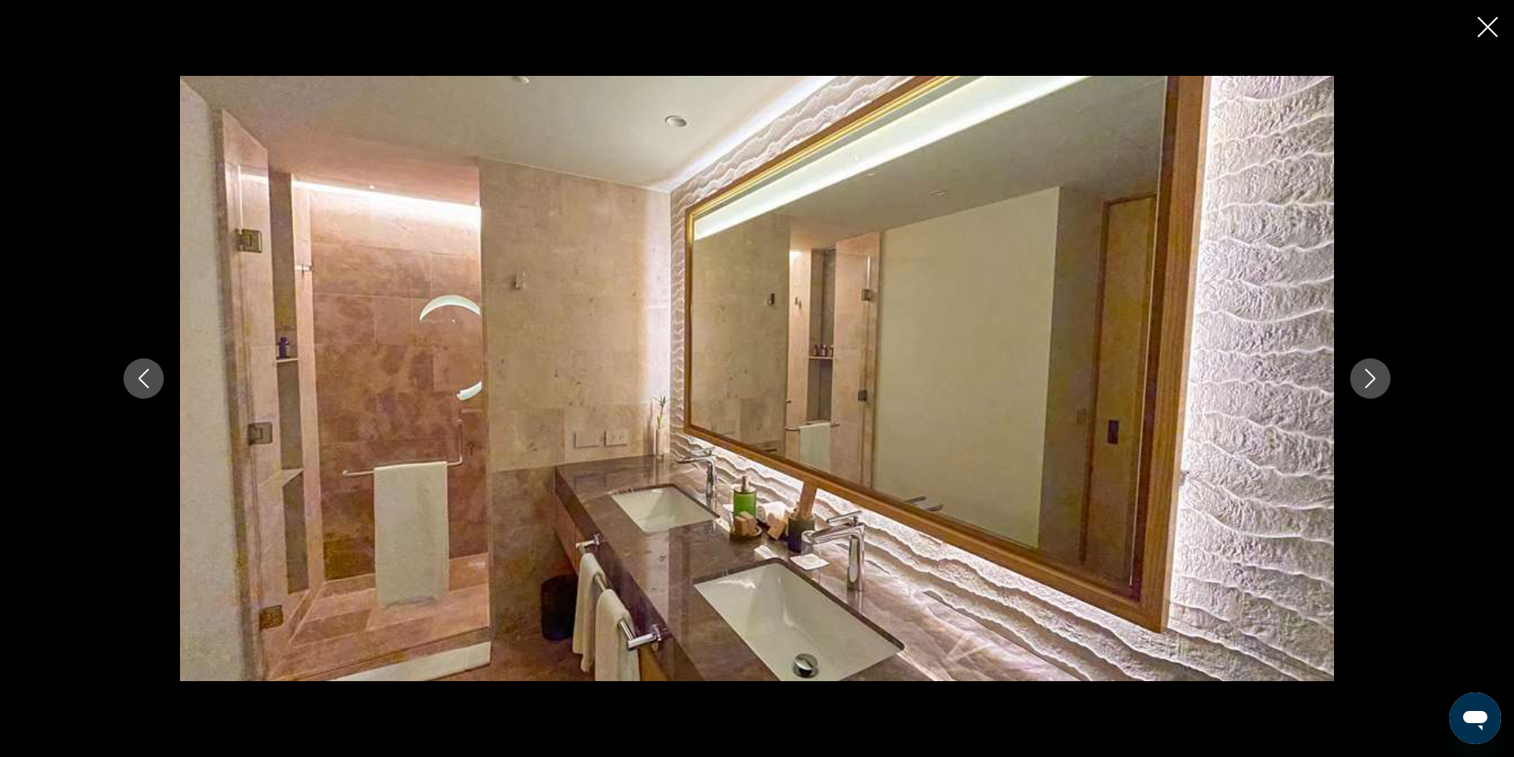
click at [1372, 382] on icon "Next image" at bounding box center [1370, 378] width 19 height 19
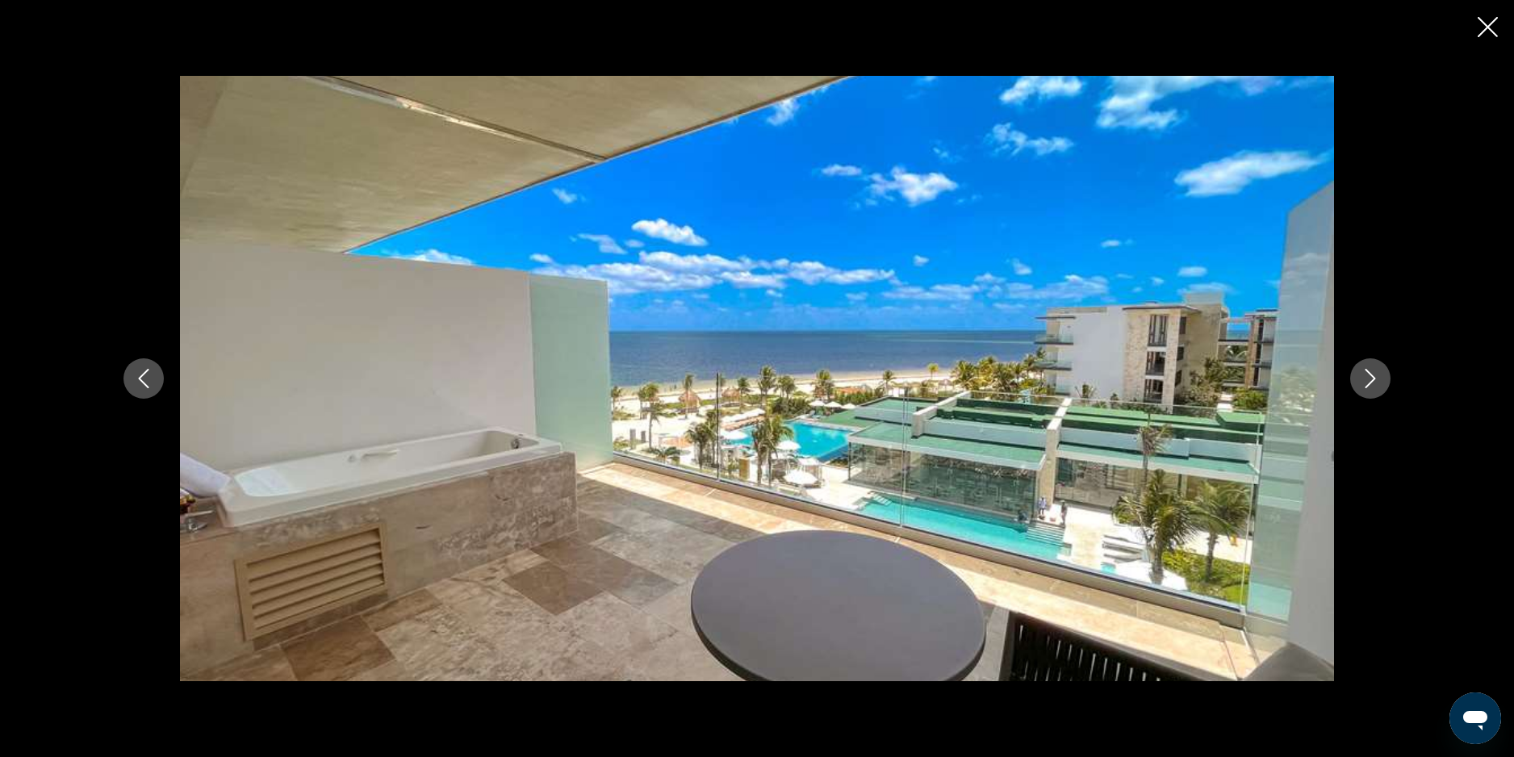
click at [1372, 382] on icon "Next image" at bounding box center [1370, 378] width 19 height 19
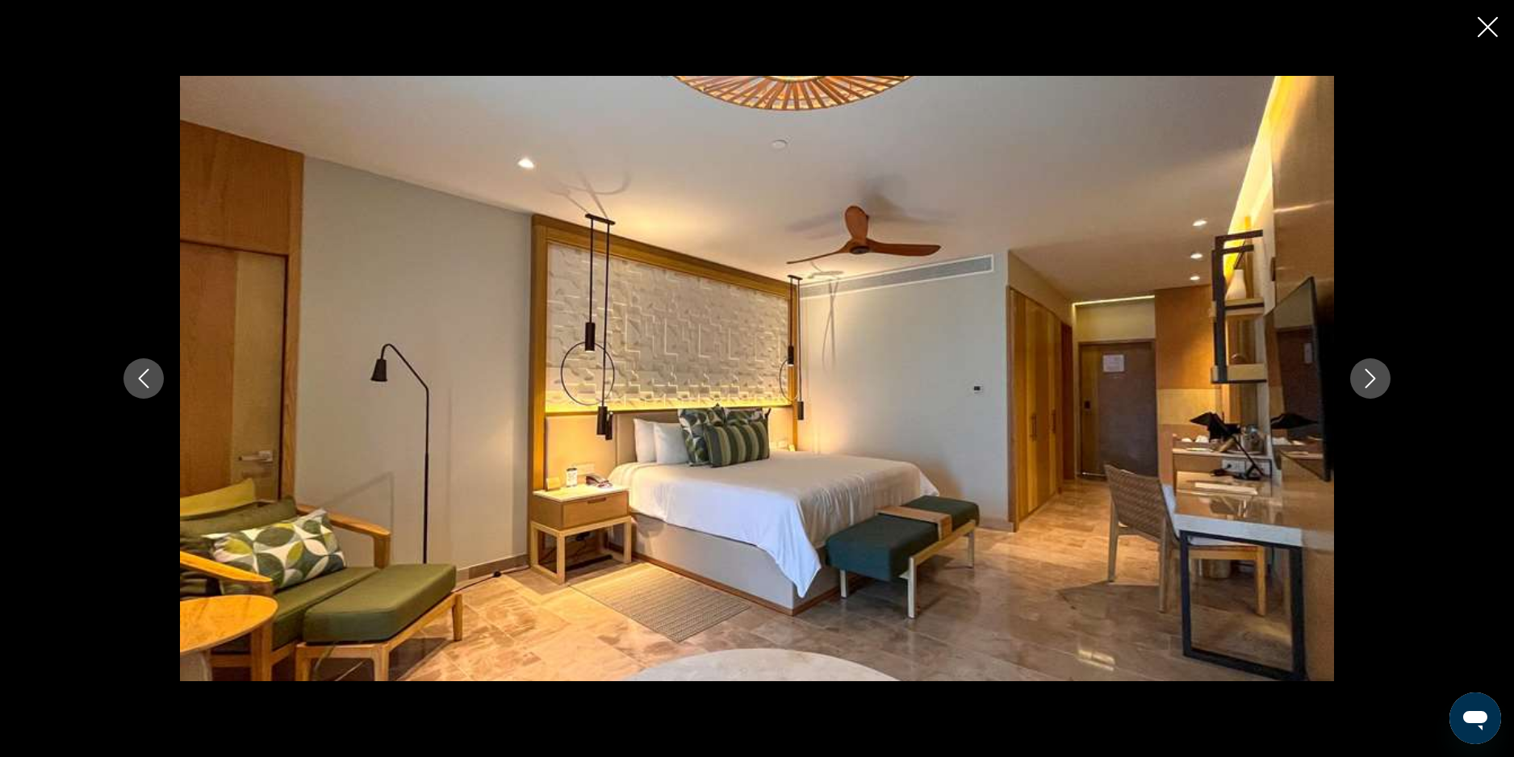
click at [135, 388] on button "Previous image" at bounding box center [143, 378] width 40 height 40
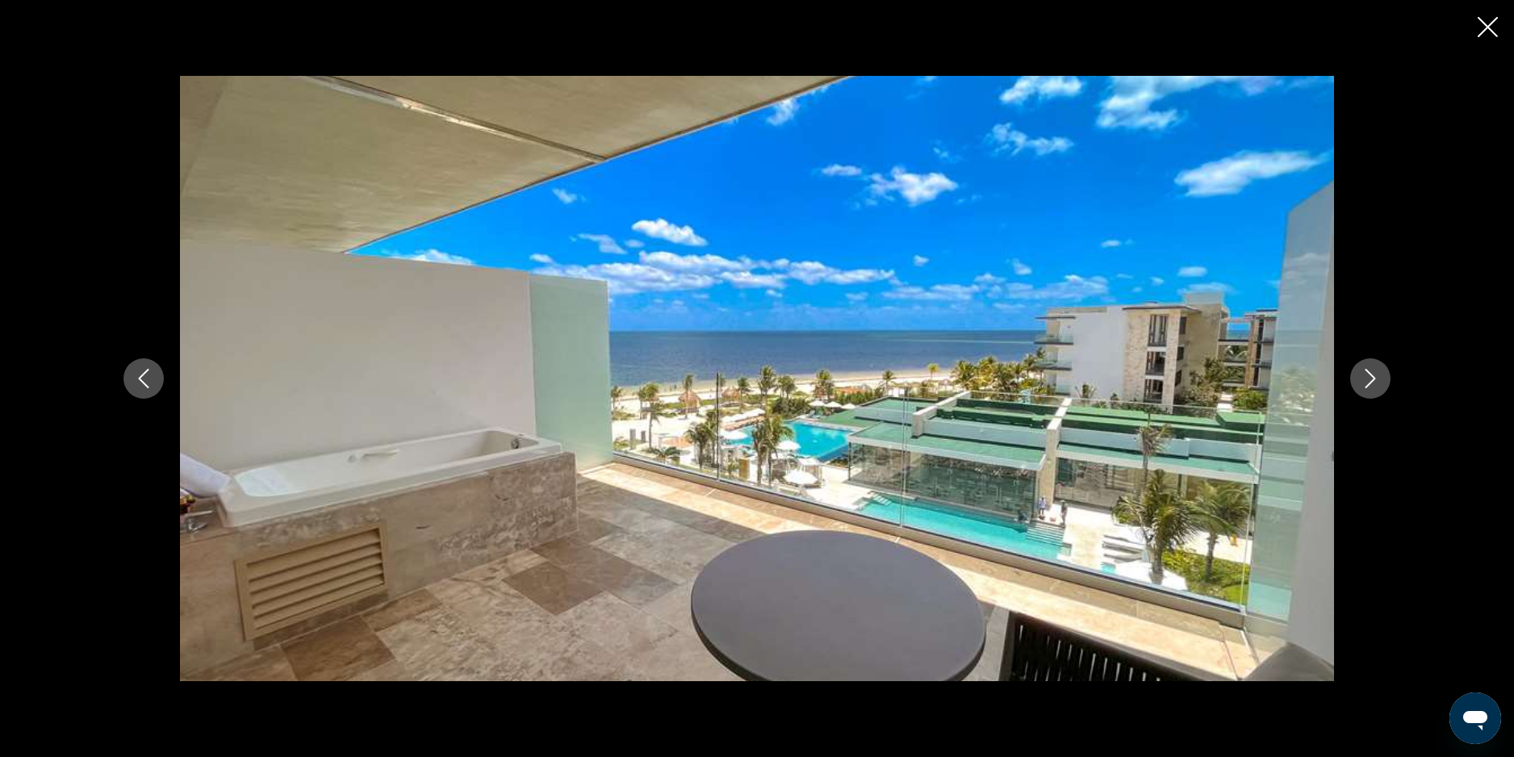
click at [1368, 384] on icon "Next image" at bounding box center [1370, 378] width 19 height 19
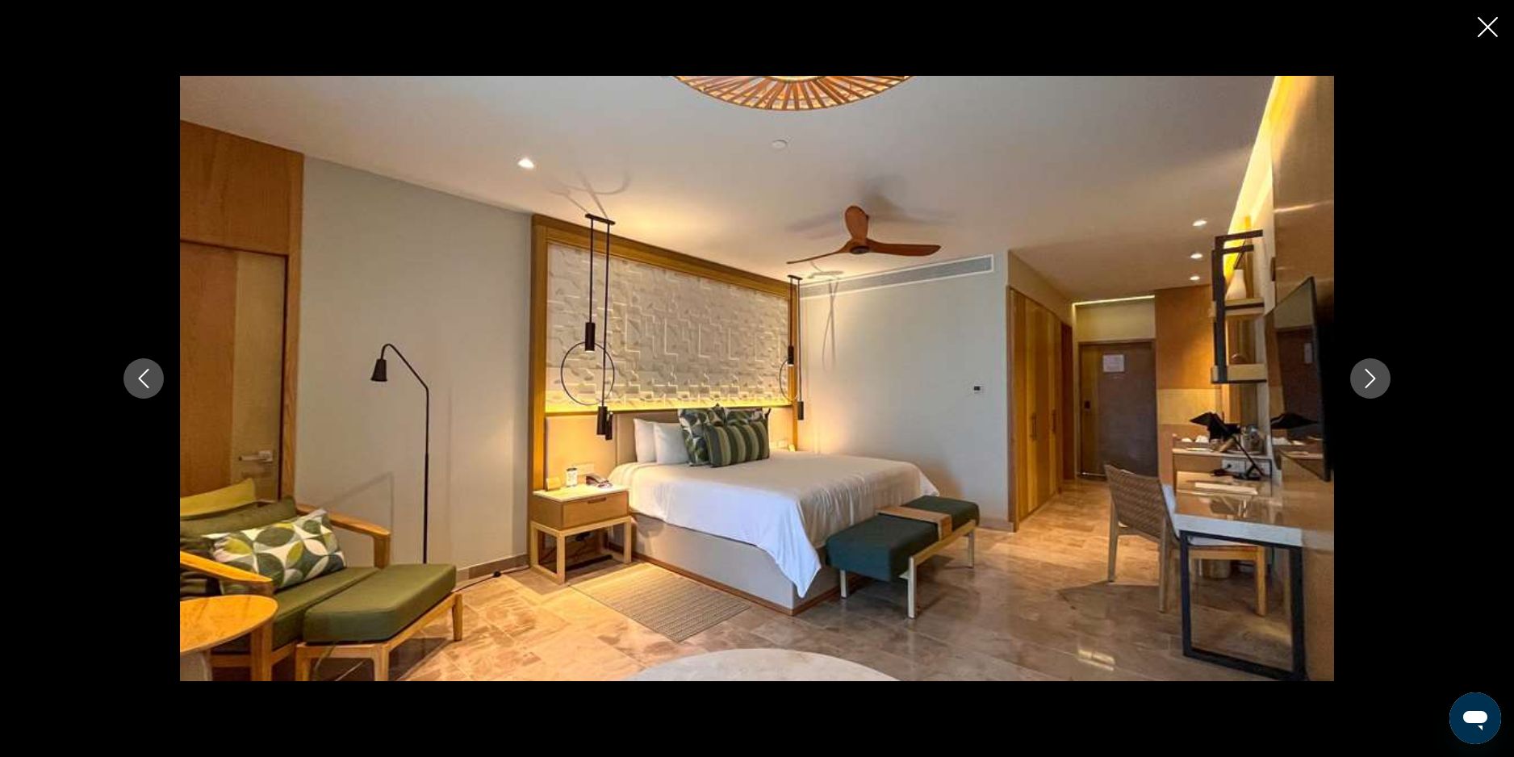
click at [1368, 384] on icon "Next image" at bounding box center [1370, 378] width 19 height 19
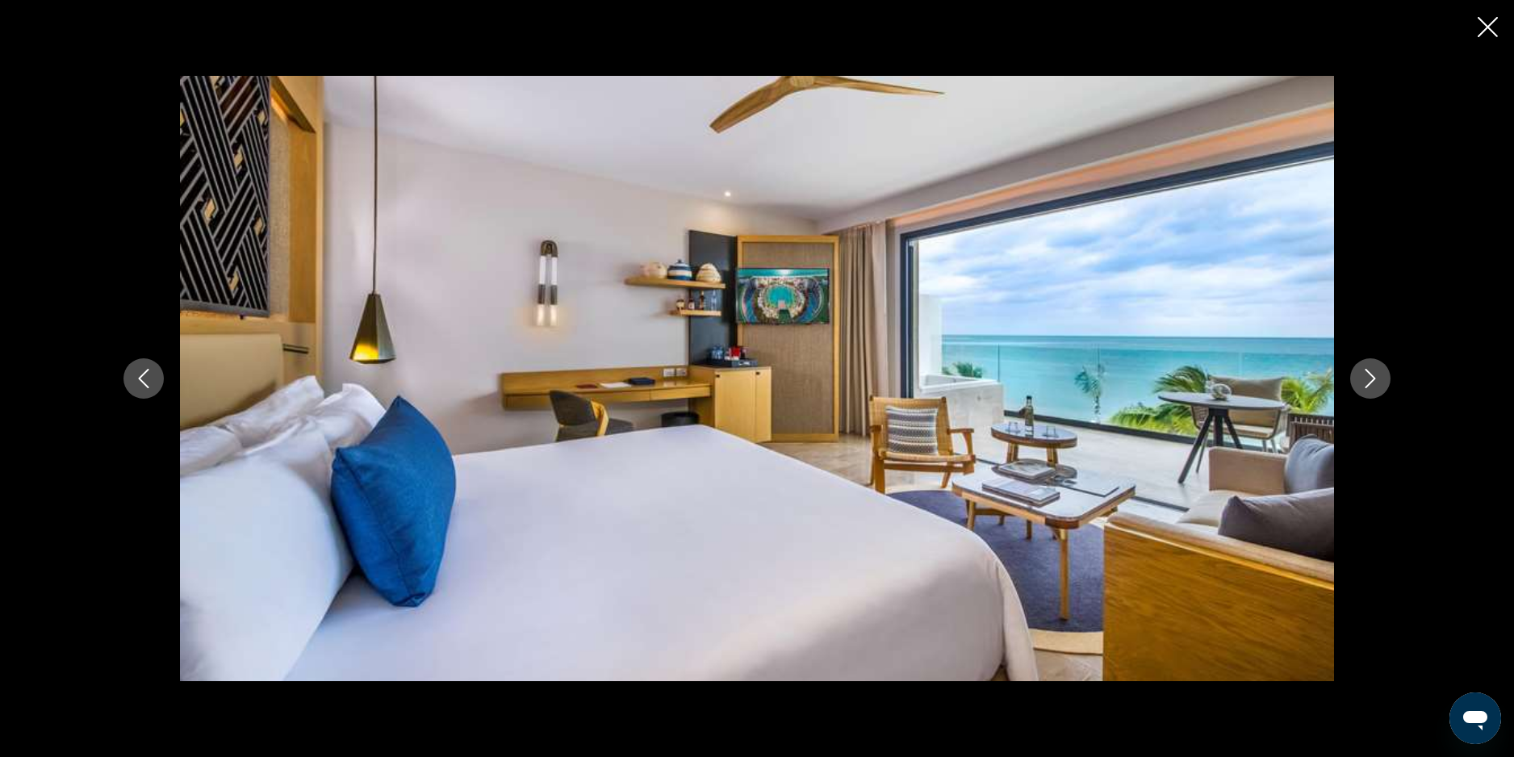
click at [1368, 384] on icon "Next image" at bounding box center [1370, 378] width 19 height 19
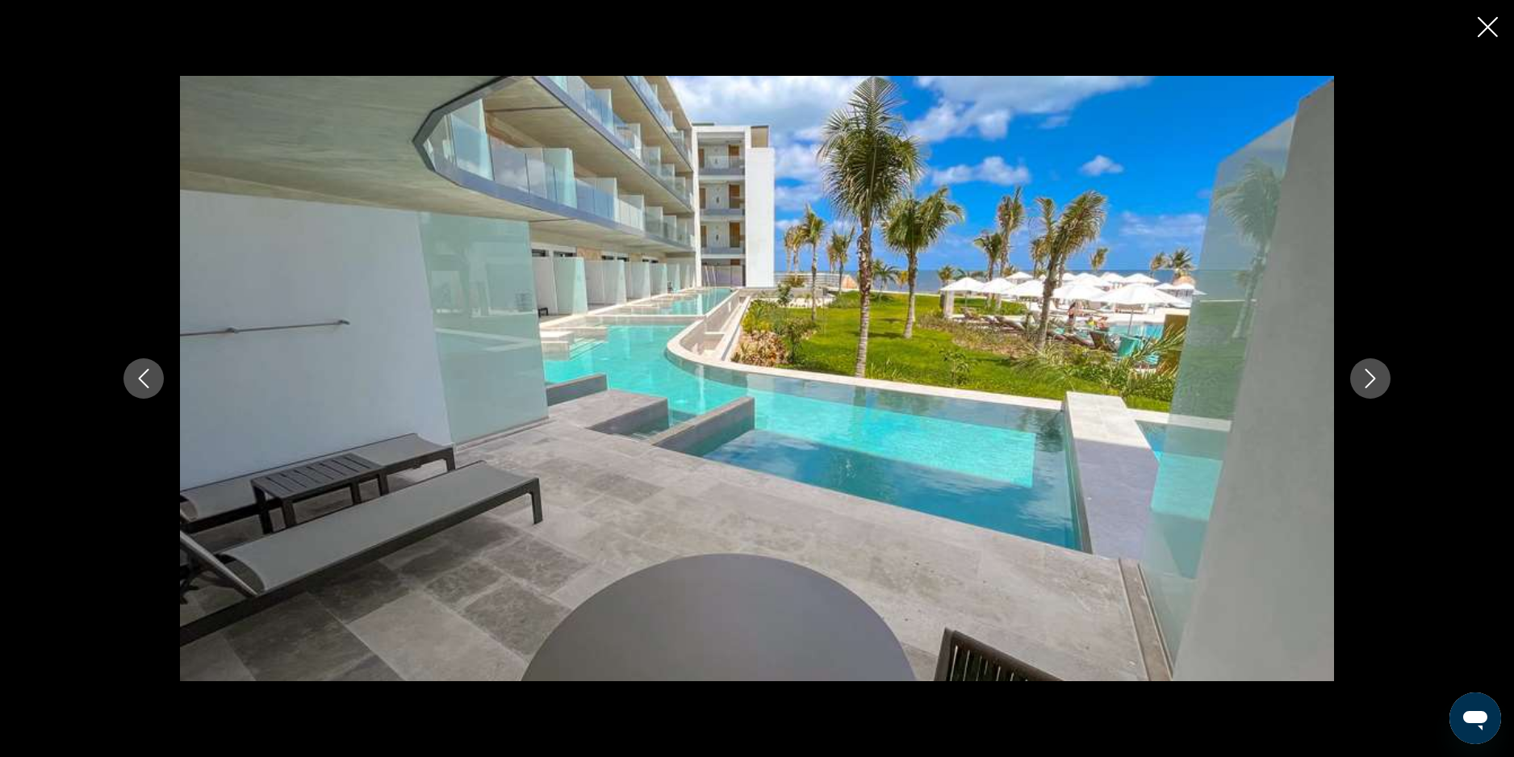
click at [1368, 384] on icon "Next image" at bounding box center [1370, 378] width 19 height 19
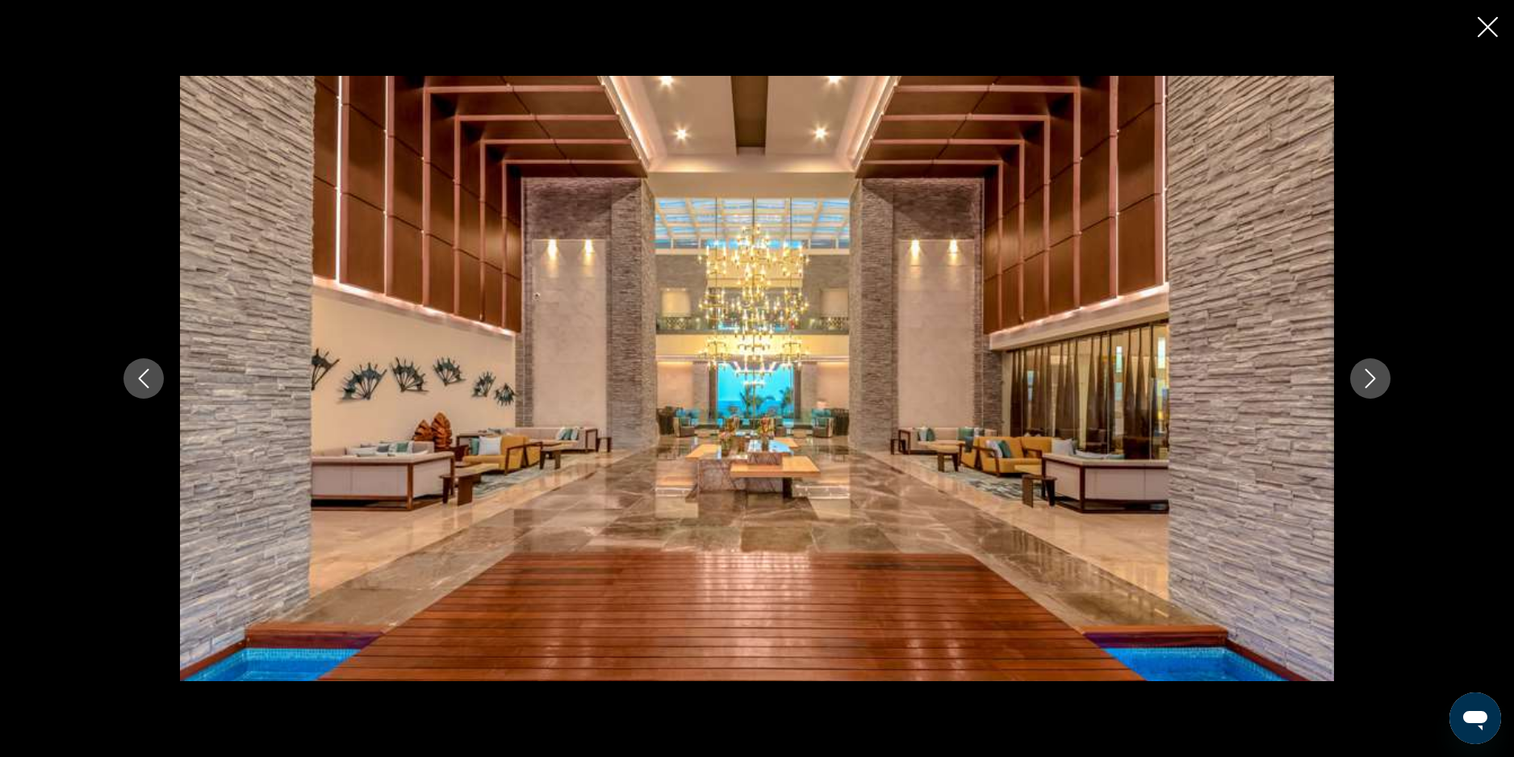
click at [1368, 384] on icon "Next image" at bounding box center [1370, 378] width 19 height 19
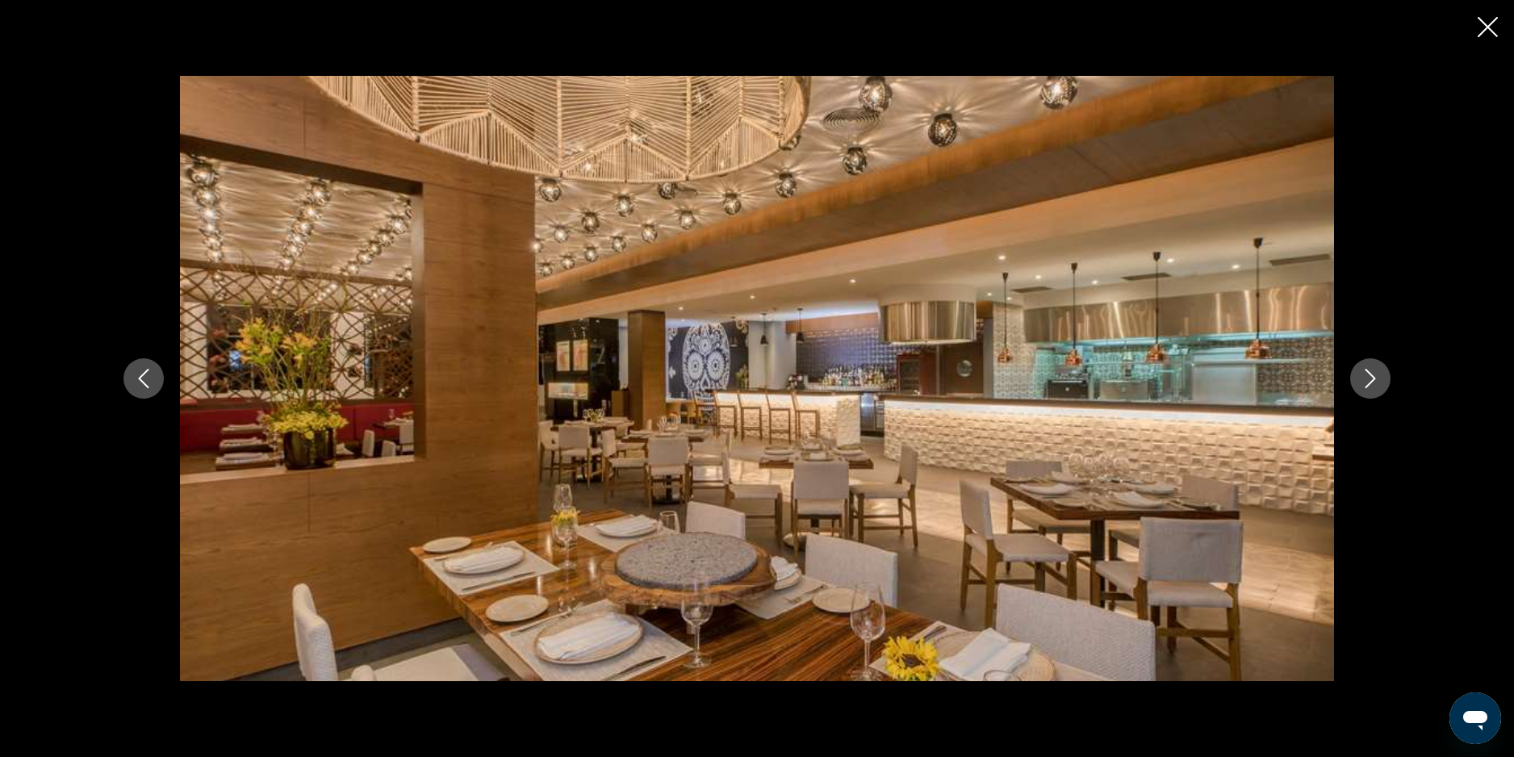
click at [1486, 23] on icon "Close slideshow" at bounding box center [1488, 27] width 20 height 20
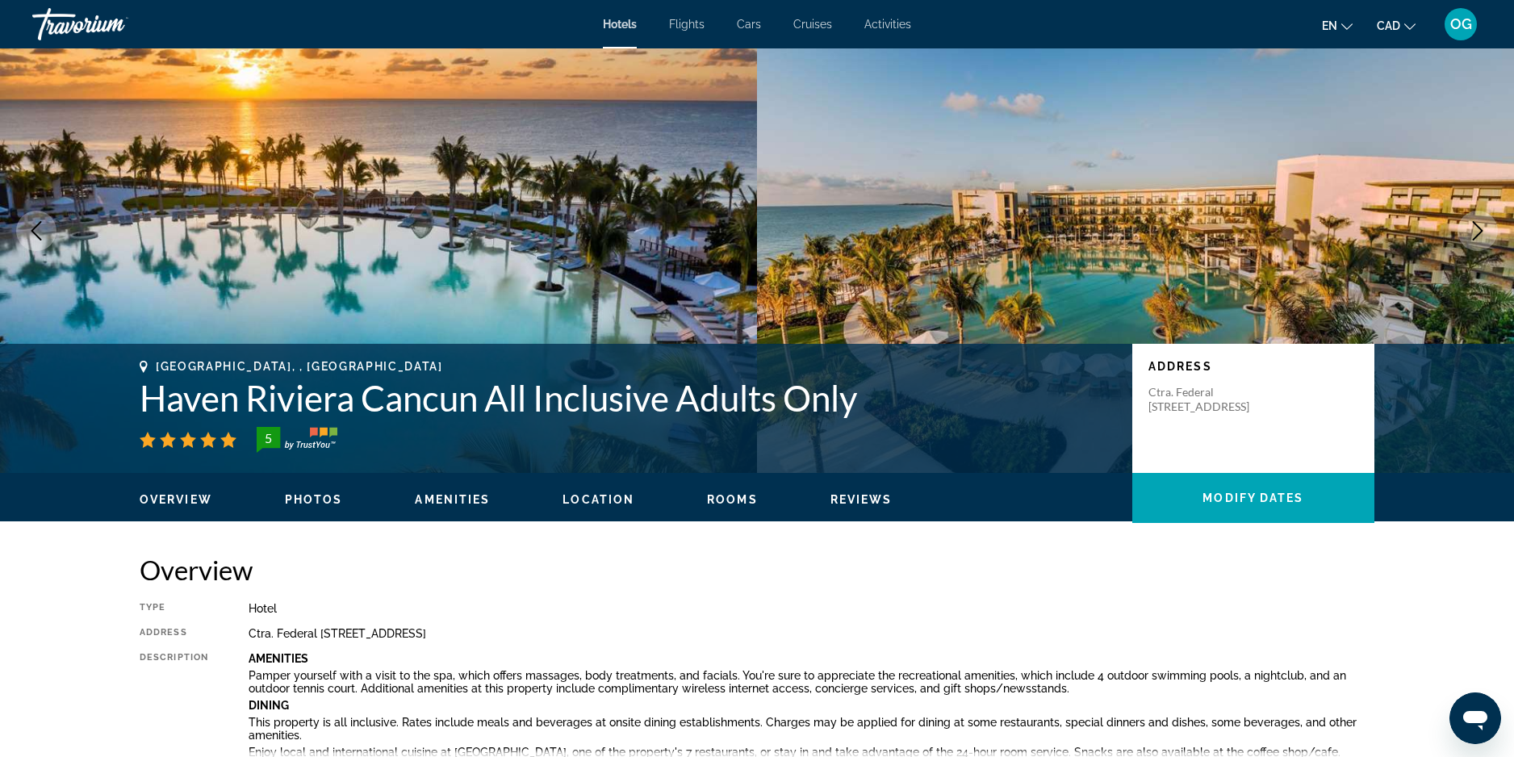
scroll to position [0, 0]
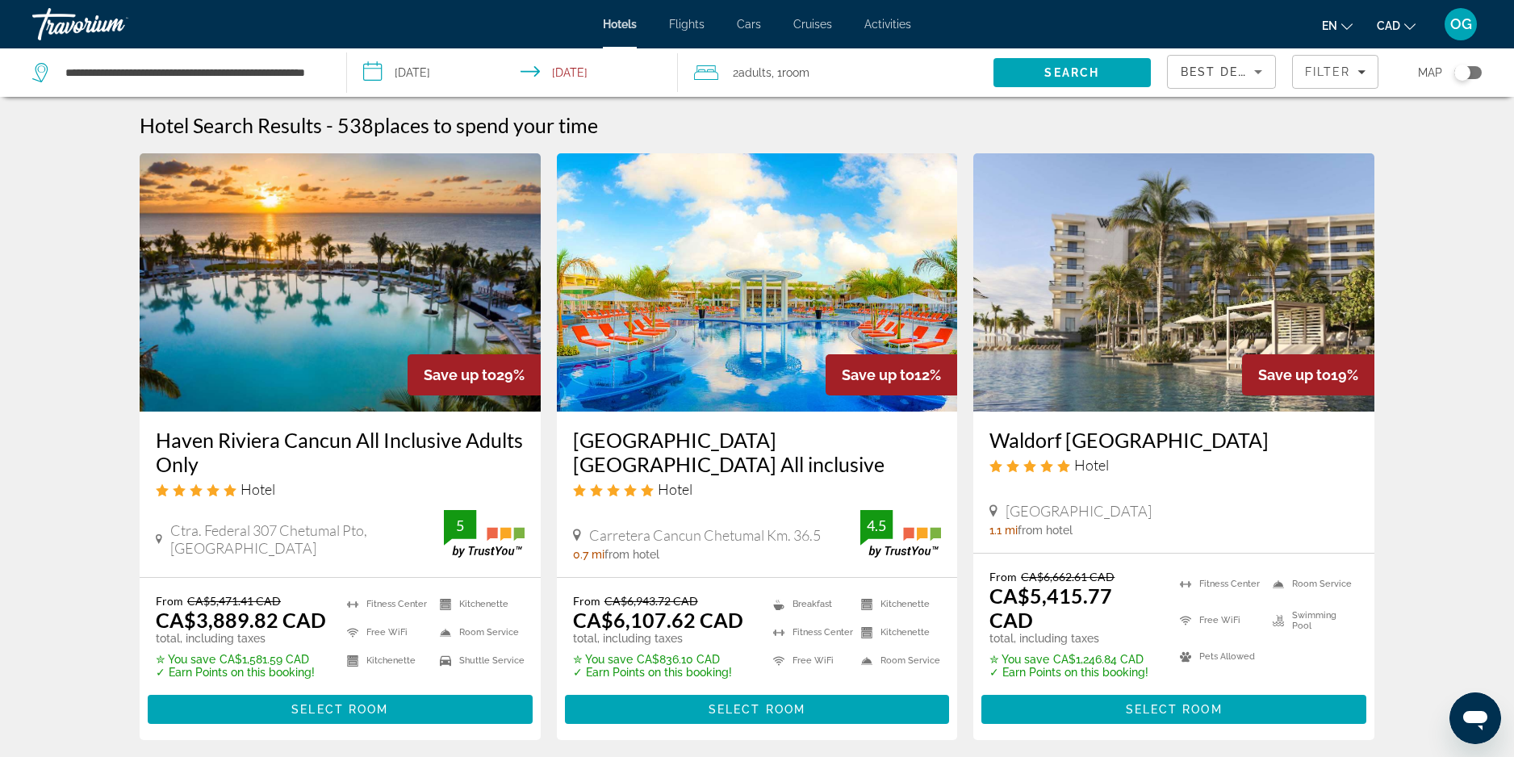
click at [778, 69] on span ", 1 Room rooms" at bounding box center [790, 72] width 38 height 23
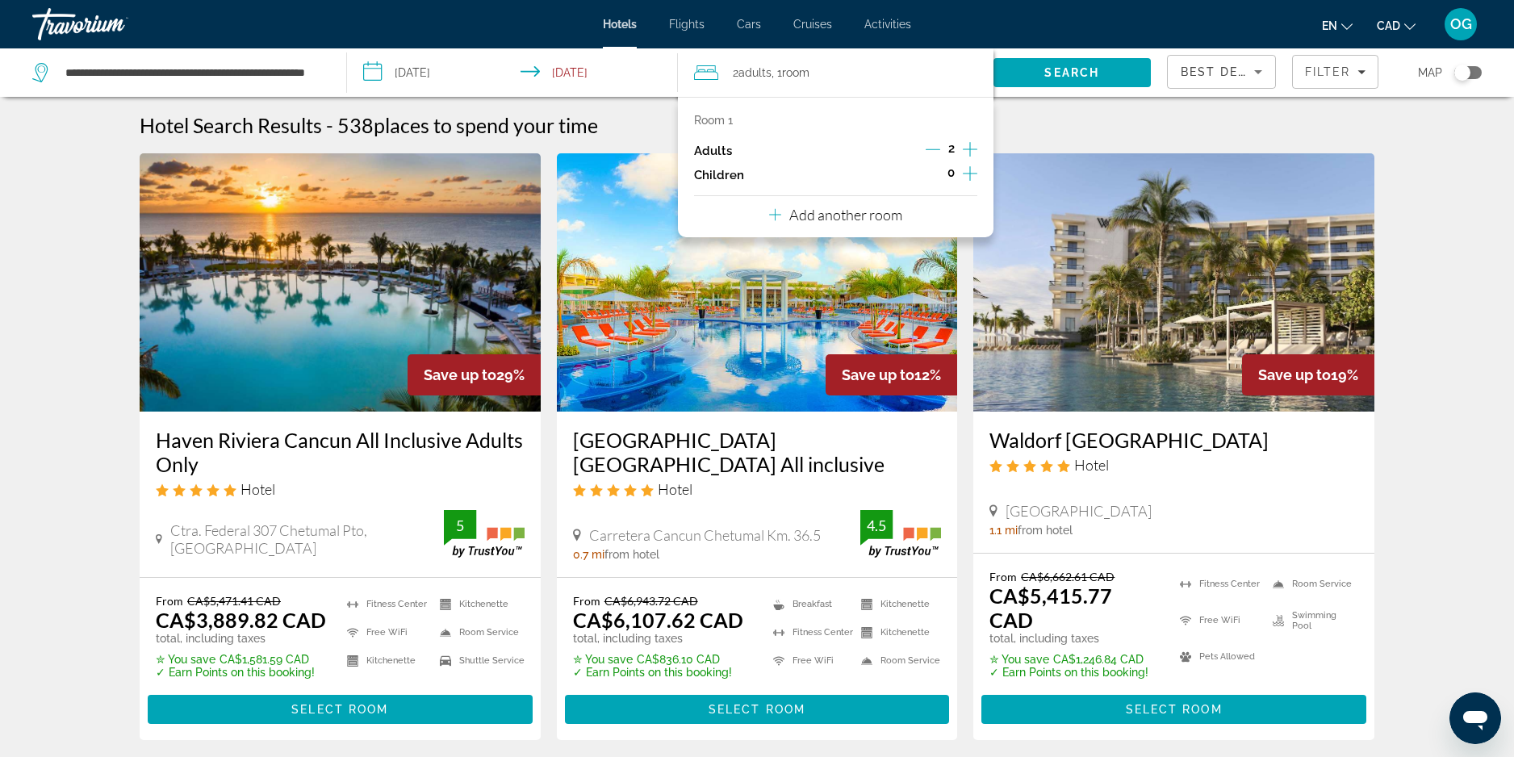
click at [936, 148] on icon "Decrement adults" at bounding box center [933, 149] width 15 height 15
click at [1055, 77] on span "Search" at bounding box center [1071, 72] width 55 height 13
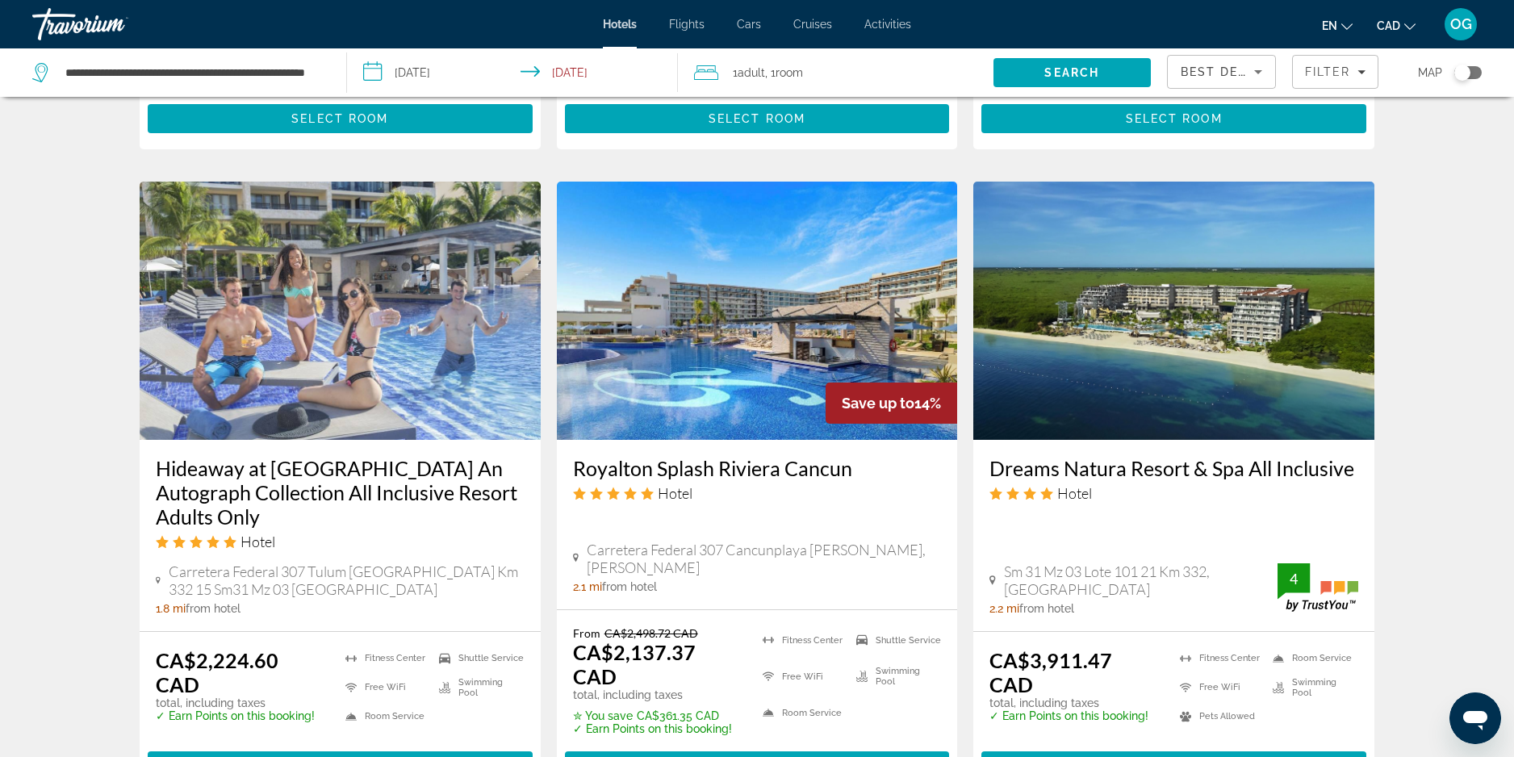
scroll to position [1372, 0]
